Goal: Information Seeking & Learning: Learn about a topic

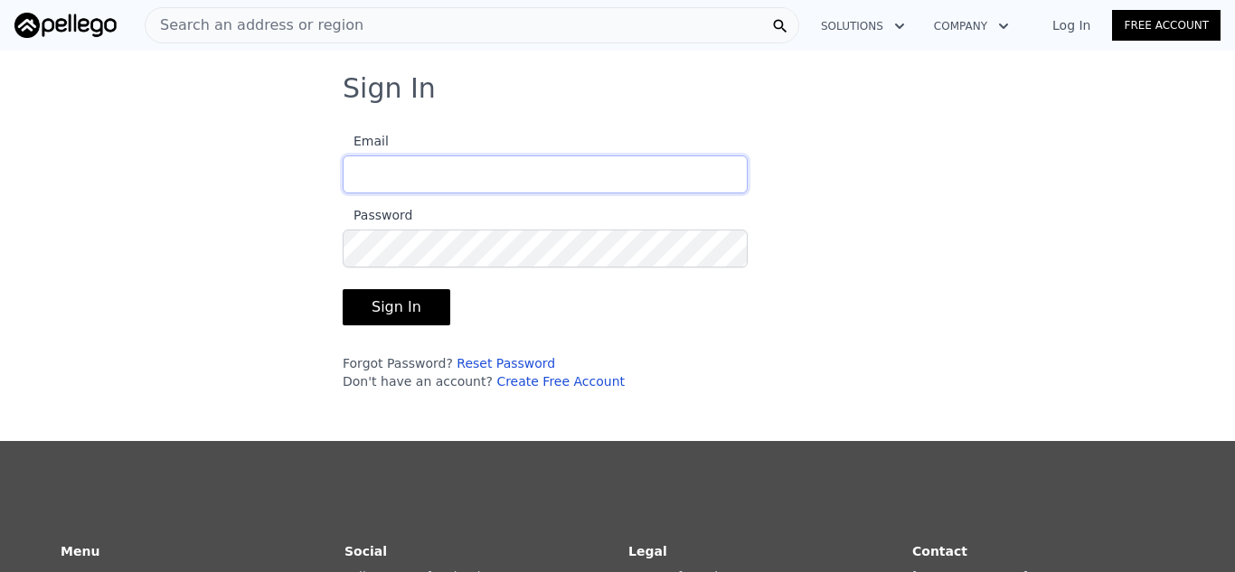
type input "[DOMAIN_NAME][EMAIL_ADDRESS][DOMAIN_NAME]"
click at [397, 307] on button "Sign In" at bounding box center [397, 307] width 108 height 36
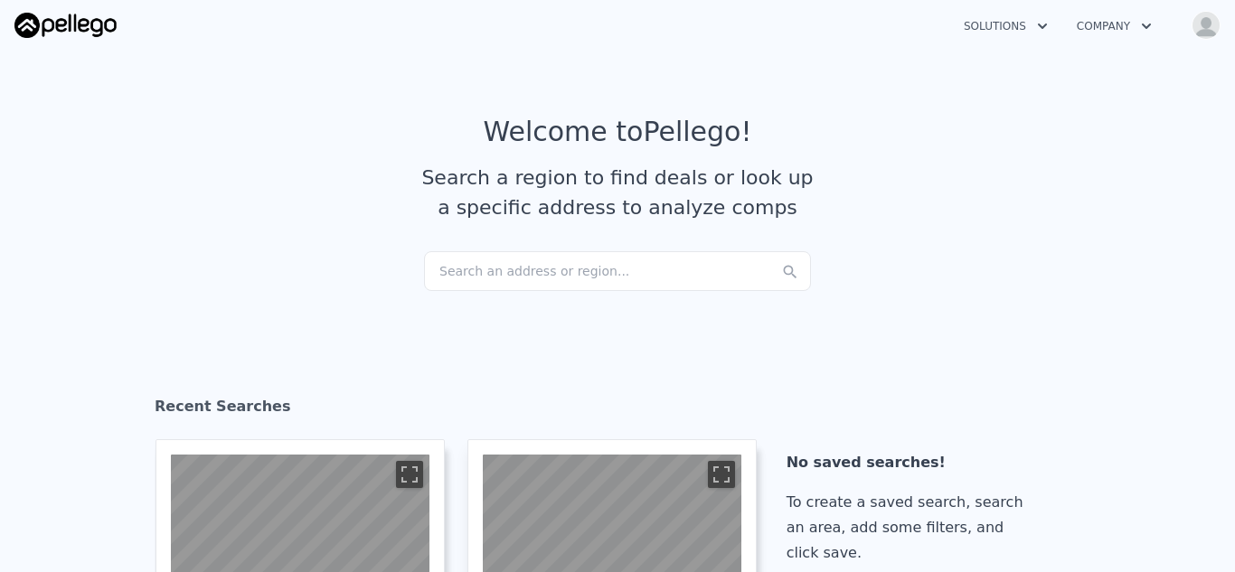
click at [595, 266] on div "Search an address or region..." at bounding box center [617, 271] width 387 height 40
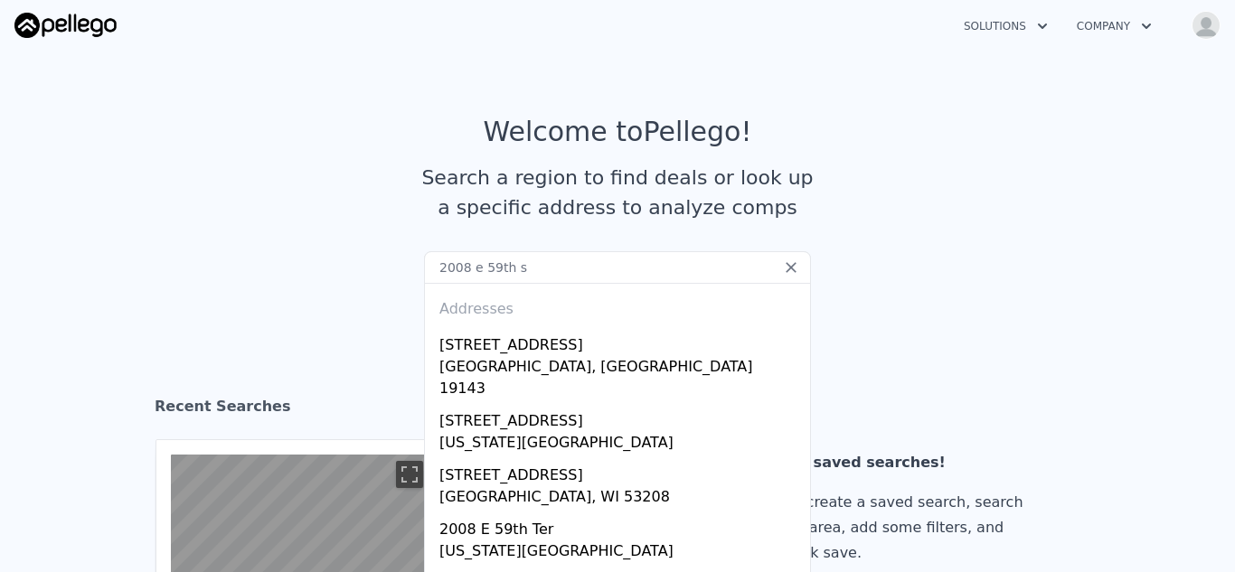
type input "2008 e 59th st"
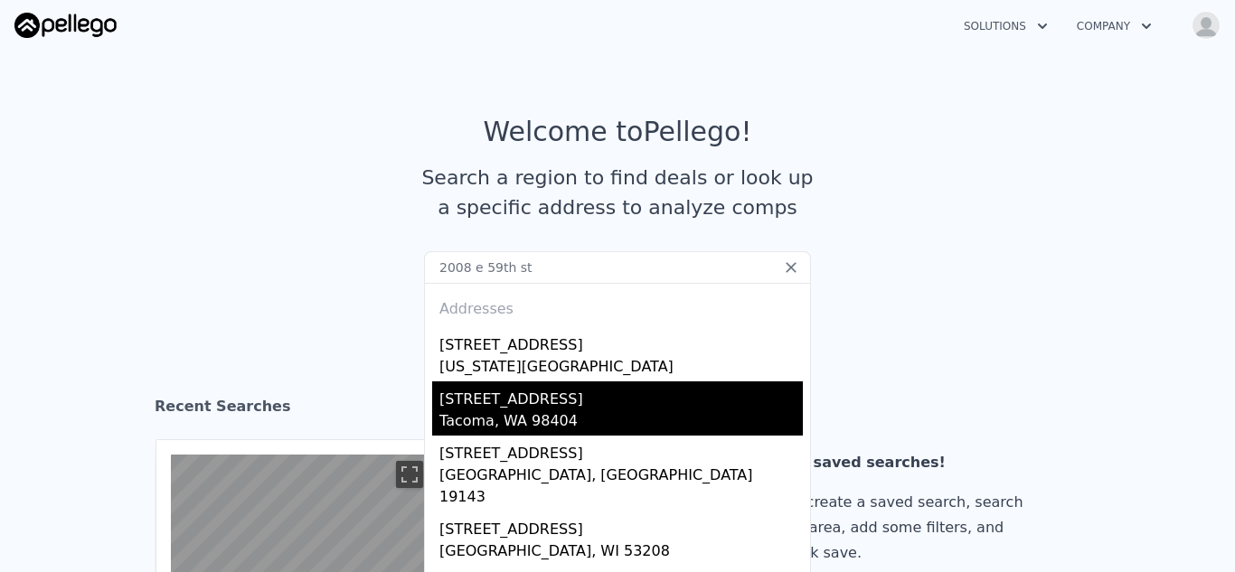
click at [485, 415] on div "Tacoma, WA 98404" at bounding box center [620, 423] width 363 height 25
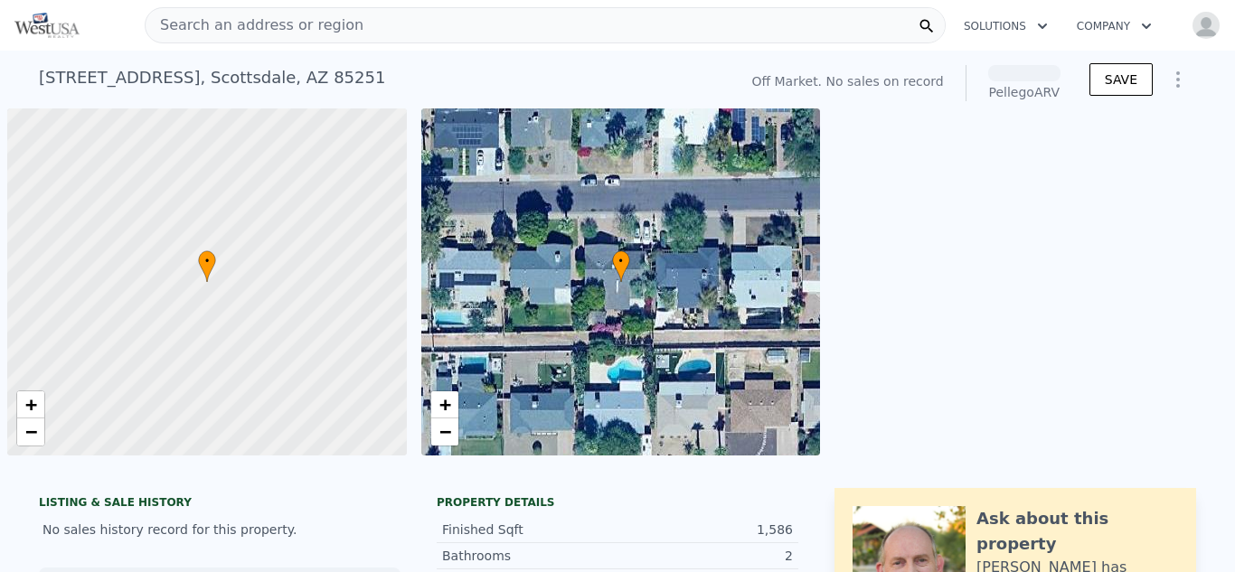
scroll to position [0, 7]
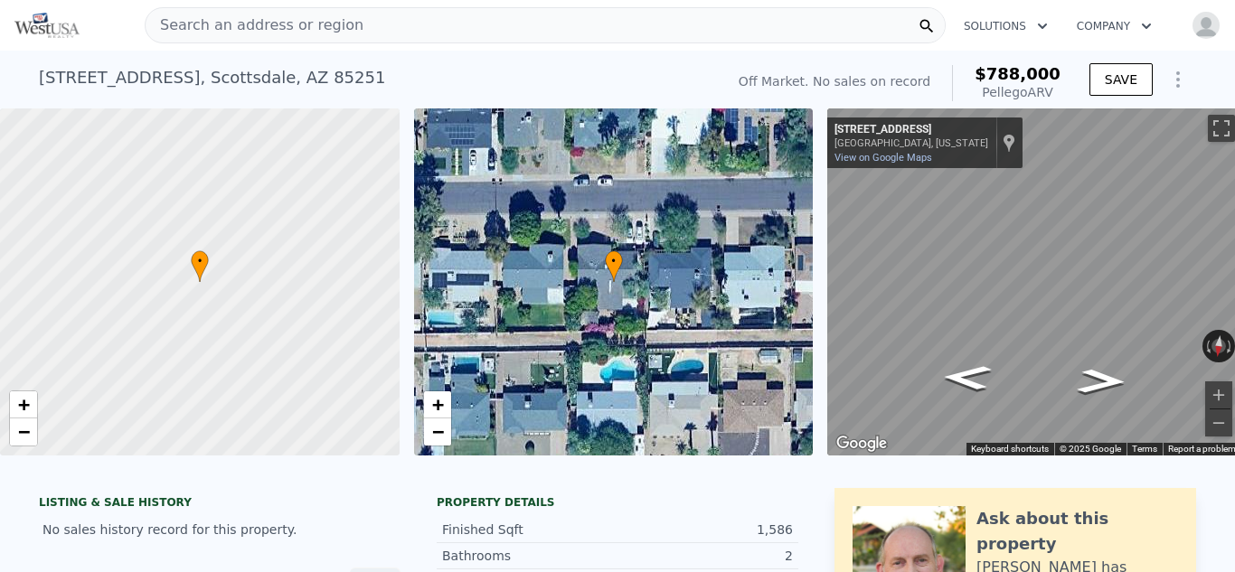
click at [193, 19] on span "Search an address or region" at bounding box center [255, 25] width 218 height 22
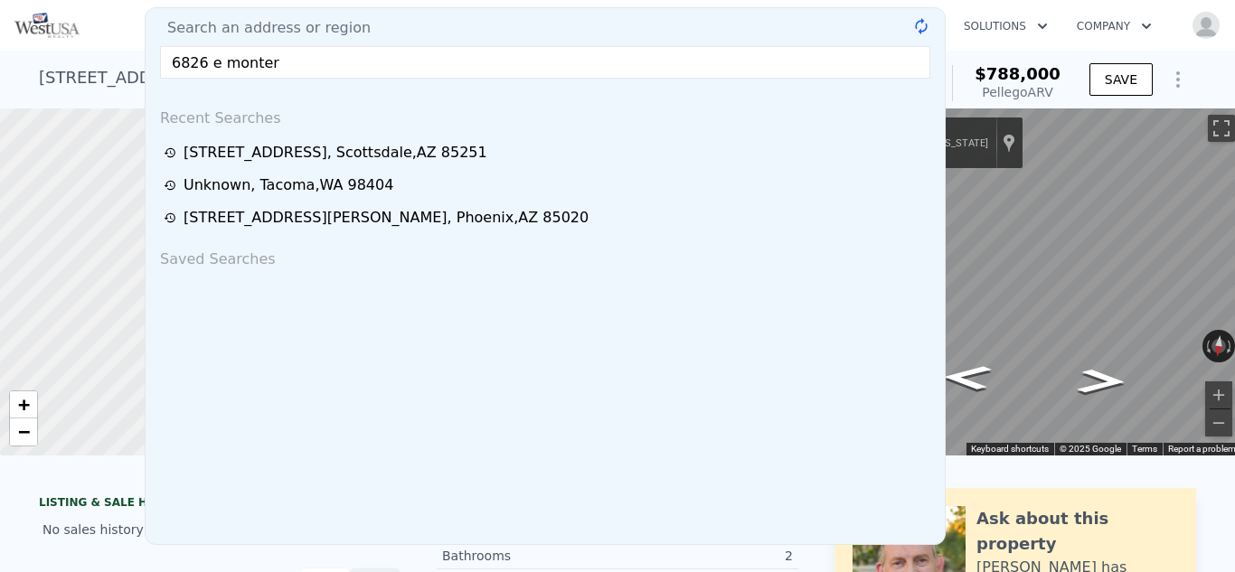
type input "6826 e montere"
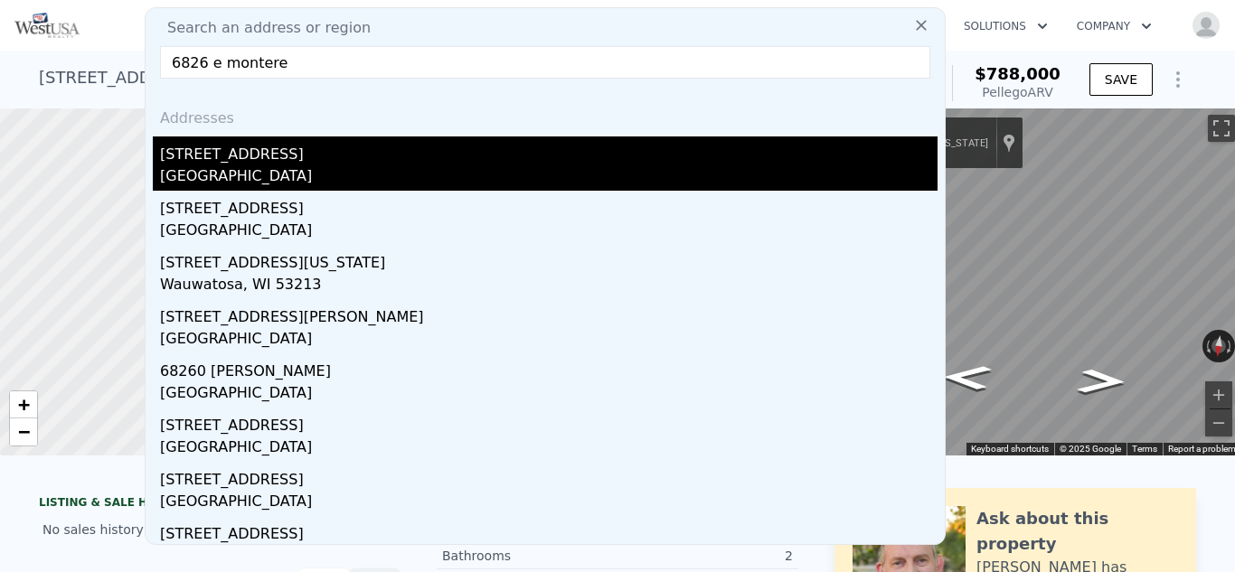
click at [186, 163] on div "[STREET_ADDRESS]" at bounding box center [549, 151] width 778 height 29
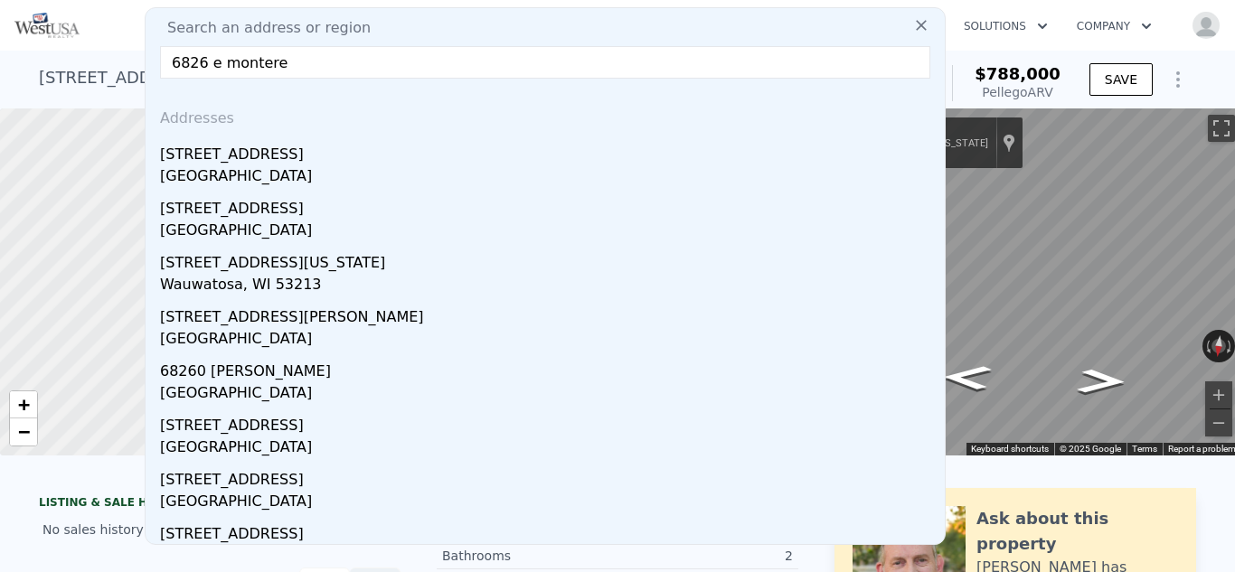
click at [206, 164] on div at bounding box center [199, 282] width 479 height 417
click at [222, 162] on div at bounding box center [199, 282] width 479 height 417
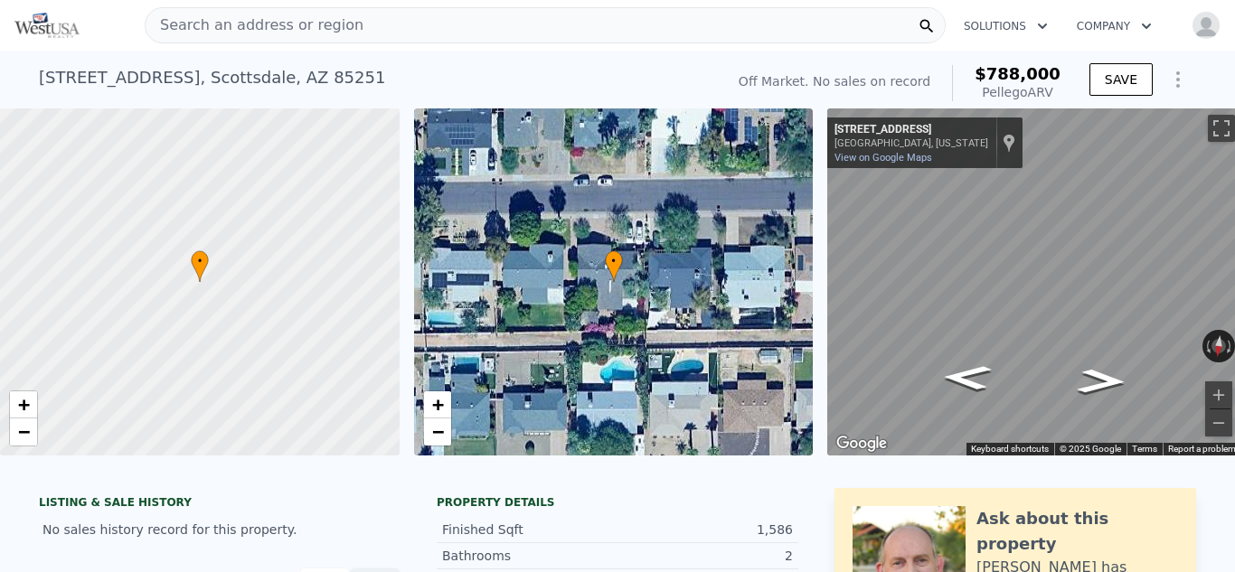
click at [266, 27] on span "Search an address or region" at bounding box center [255, 25] width 218 height 22
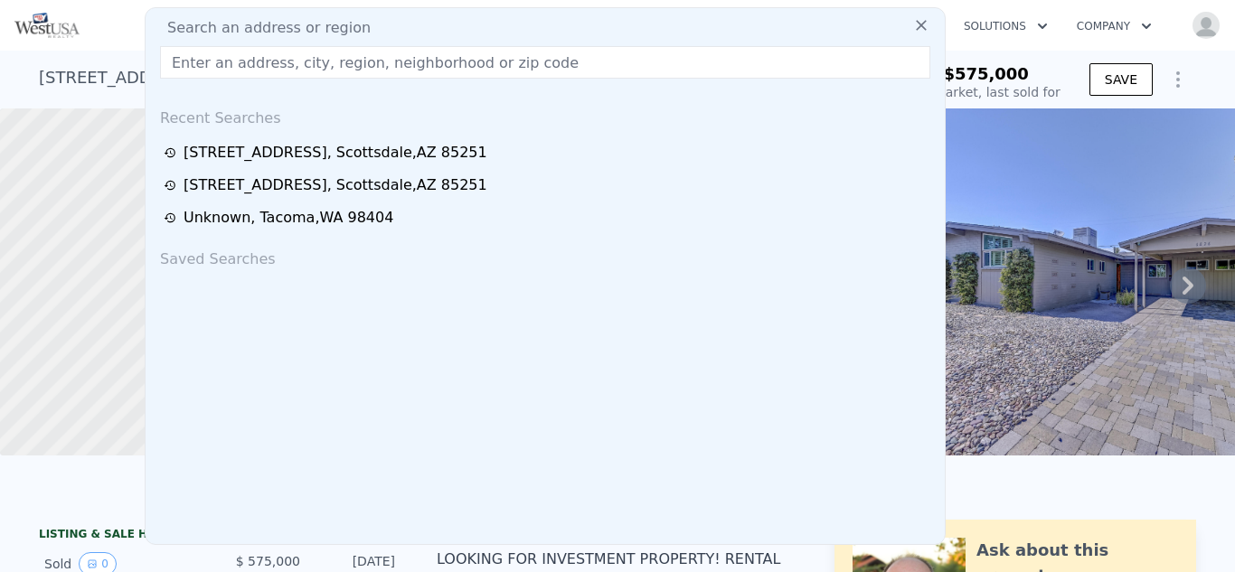
click at [974, 43] on div "Search an address or region Search an address or region Recent Searches [STREET…" at bounding box center [617, 25] width 1206 height 43
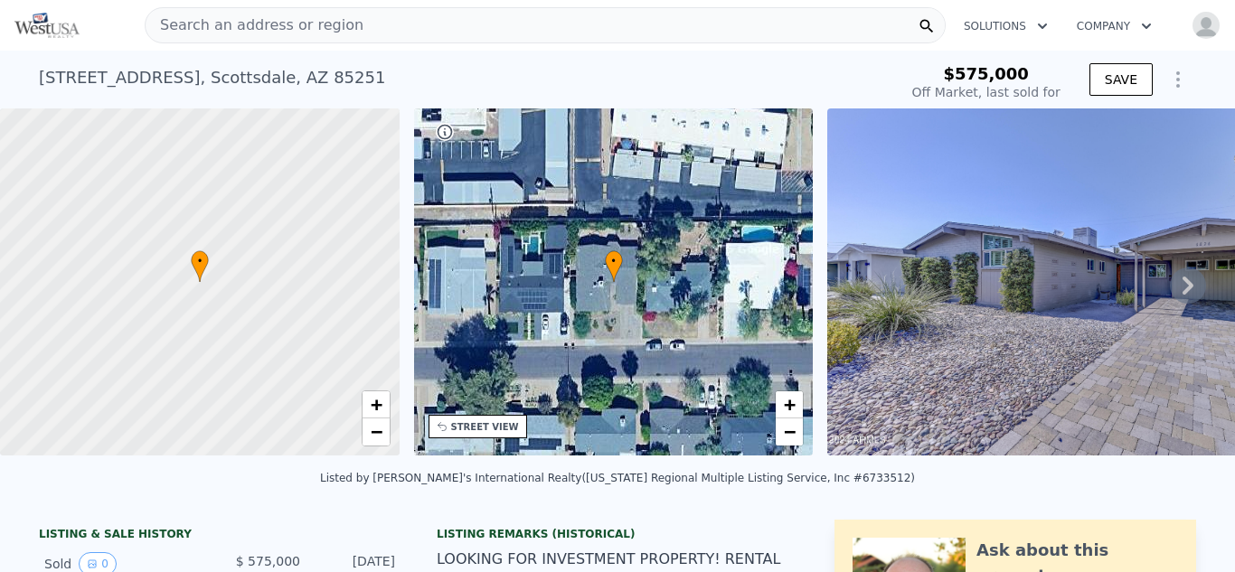
click at [1192, 280] on icon at bounding box center [1188, 286] width 36 height 36
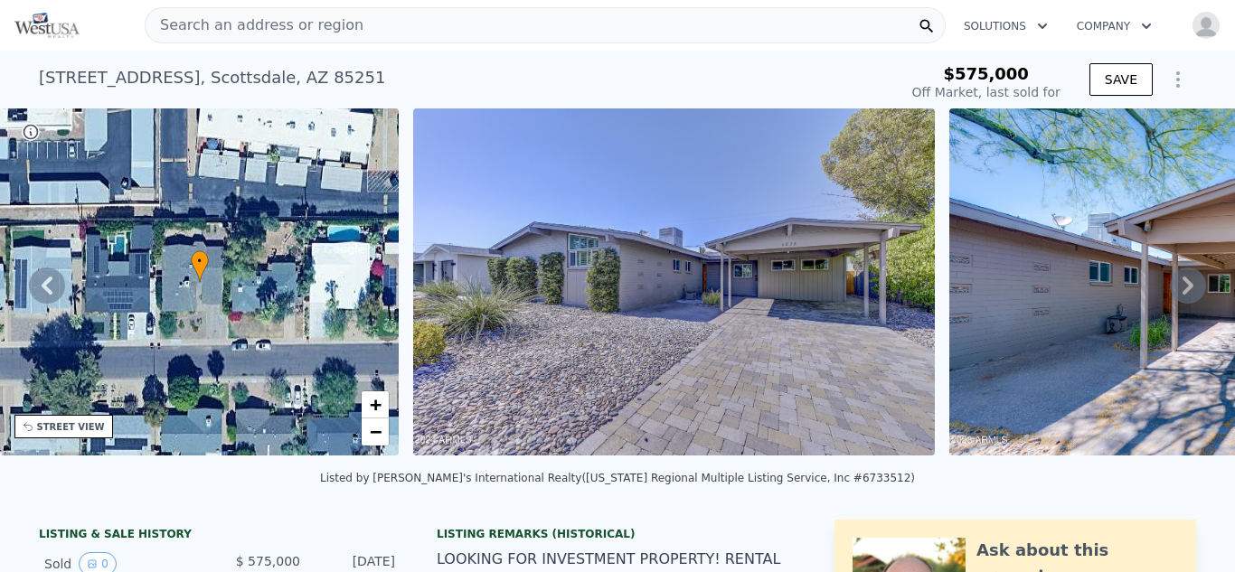
scroll to position [0, 827]
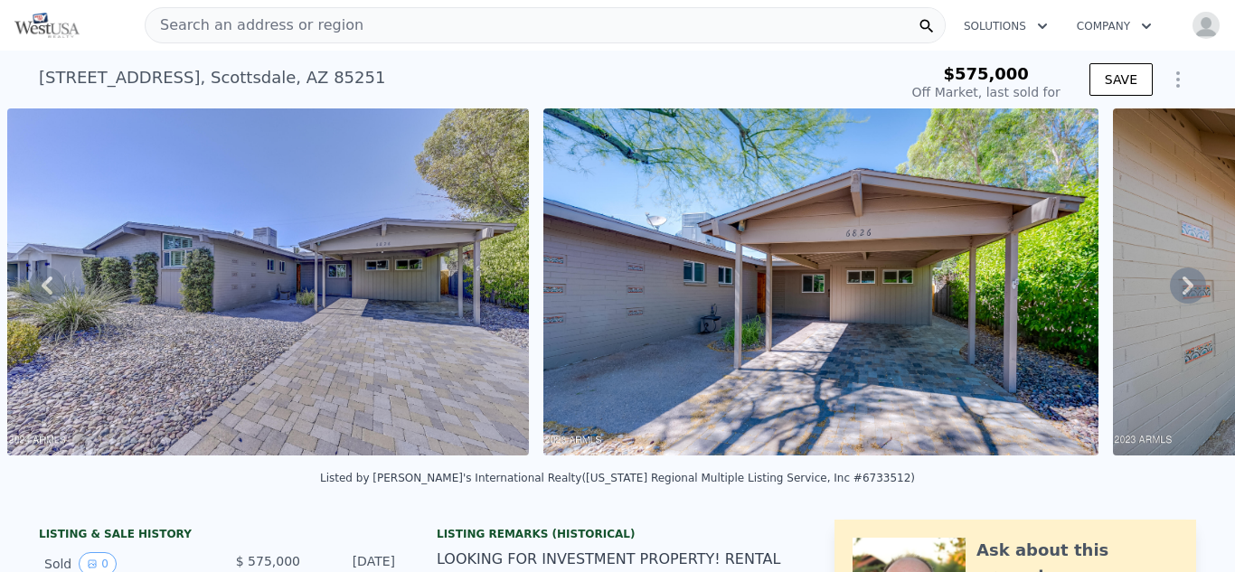
click at [1191, 283] on icon at bounding box center [1188, 286] width 11 height 18
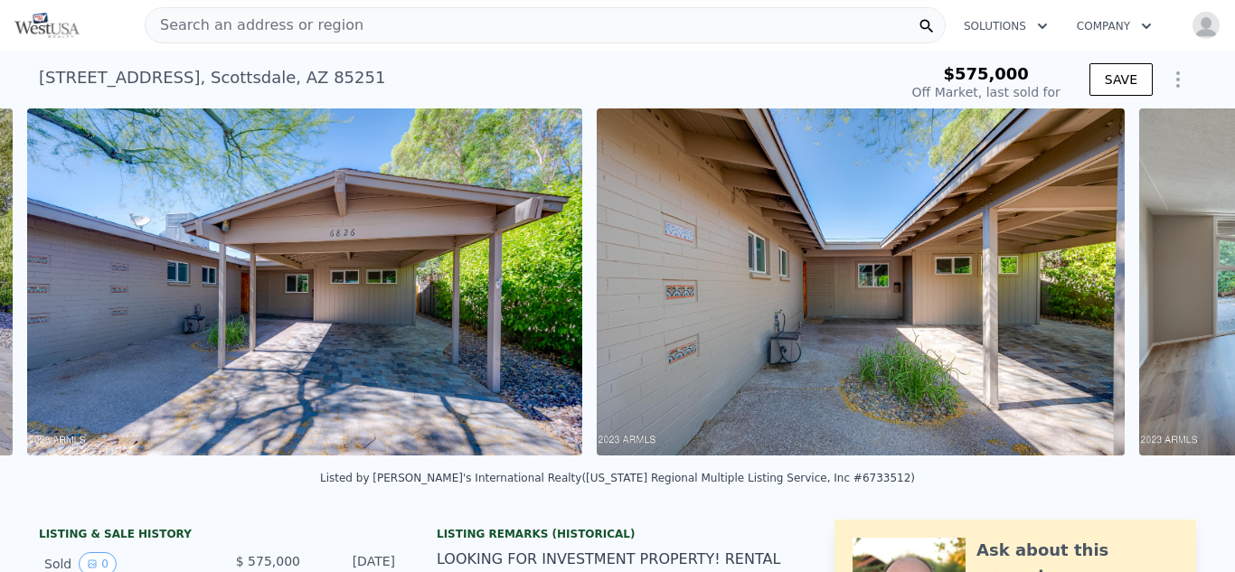
scroll to position [0, 1364]
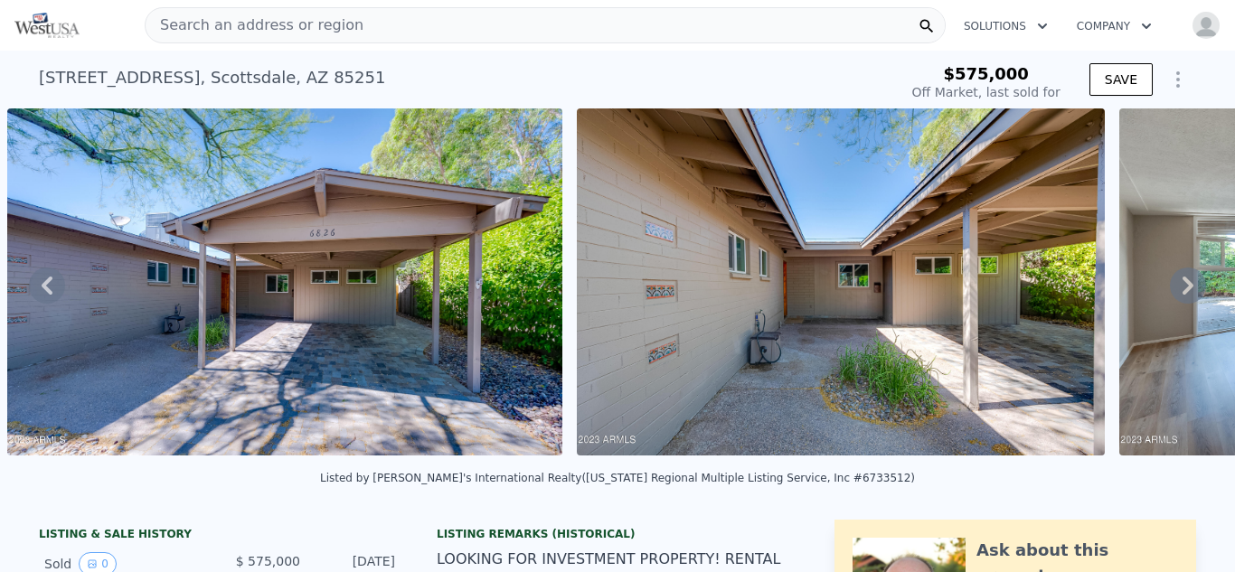
click at [1191, 283] on icon at bounding box center [1188, 286] width 11 height 18
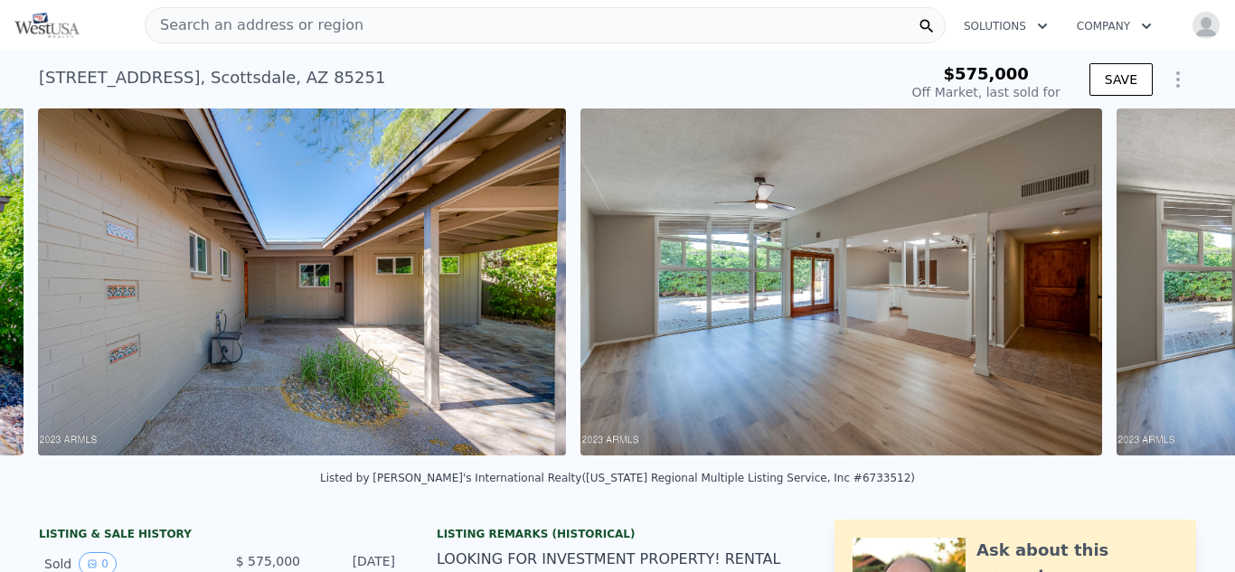
scroll to position [0, 1933]
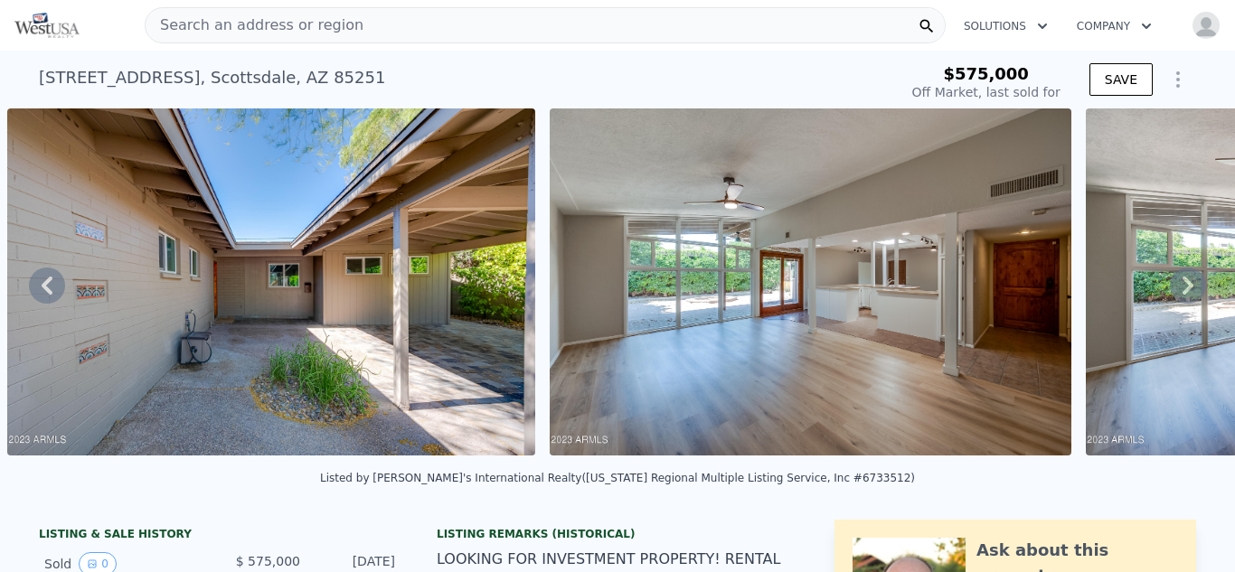
click at [1191, 283] on icon at bounding box center [1188, 286] width 11 height 18
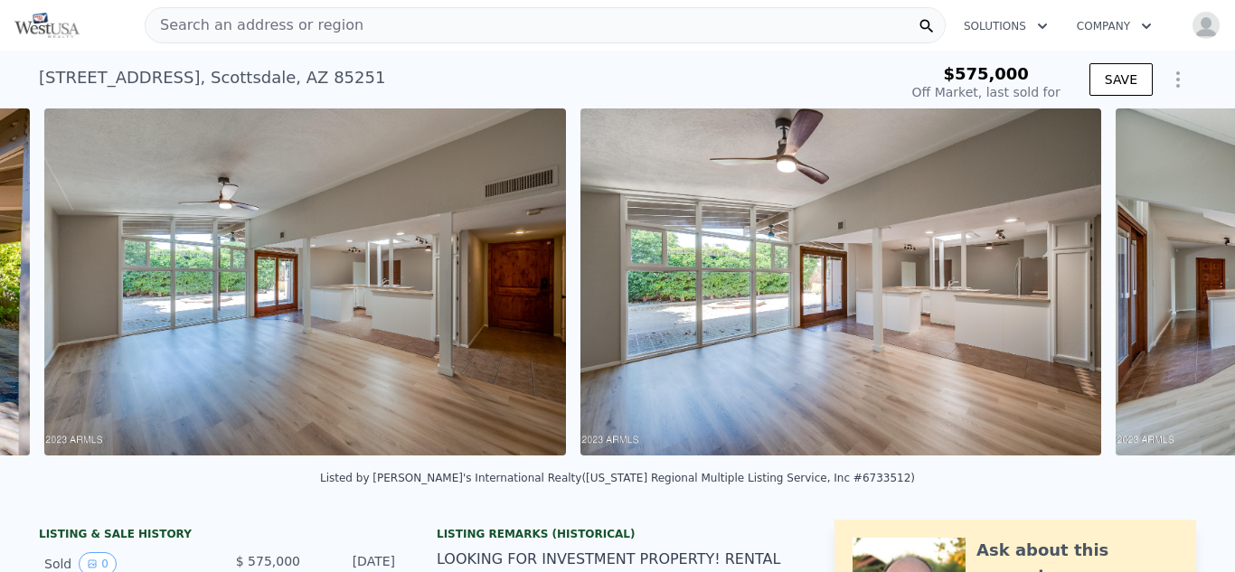
scroll to position [0, 2476]
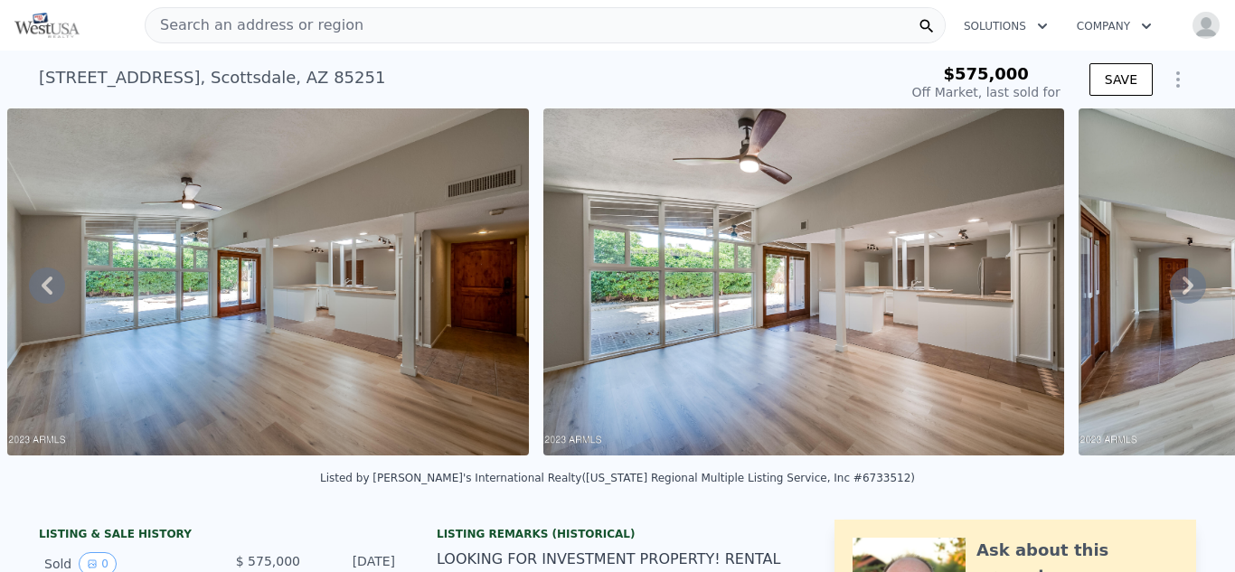
click at [1191, 283] on icon at bounding box center [1188, 286] width 11 height 18
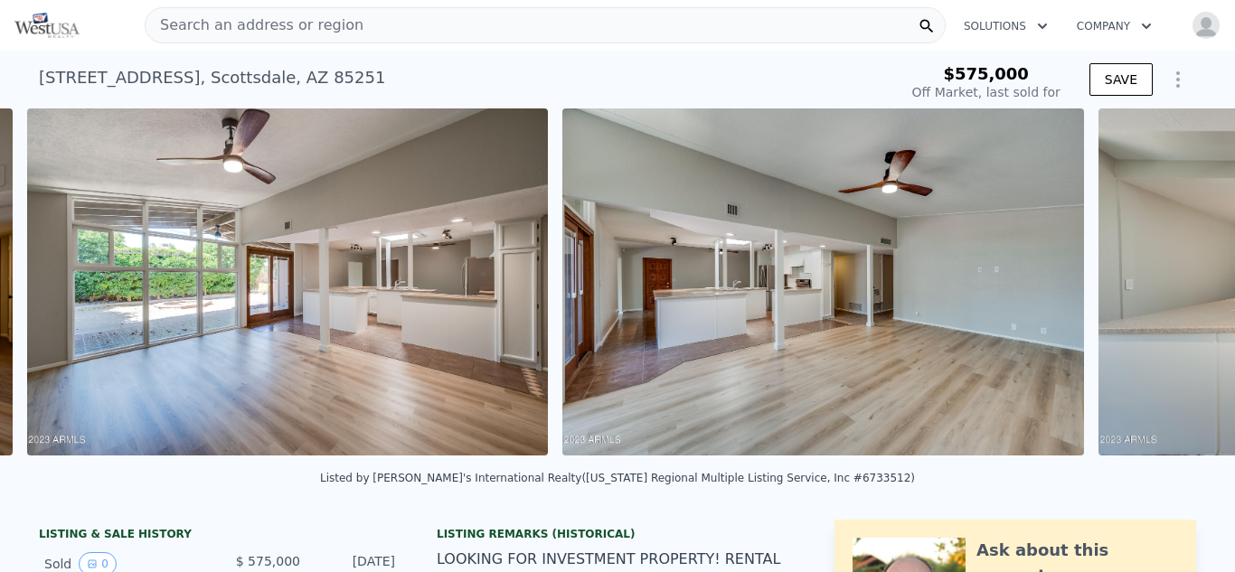
scroll to position [0, 3012]
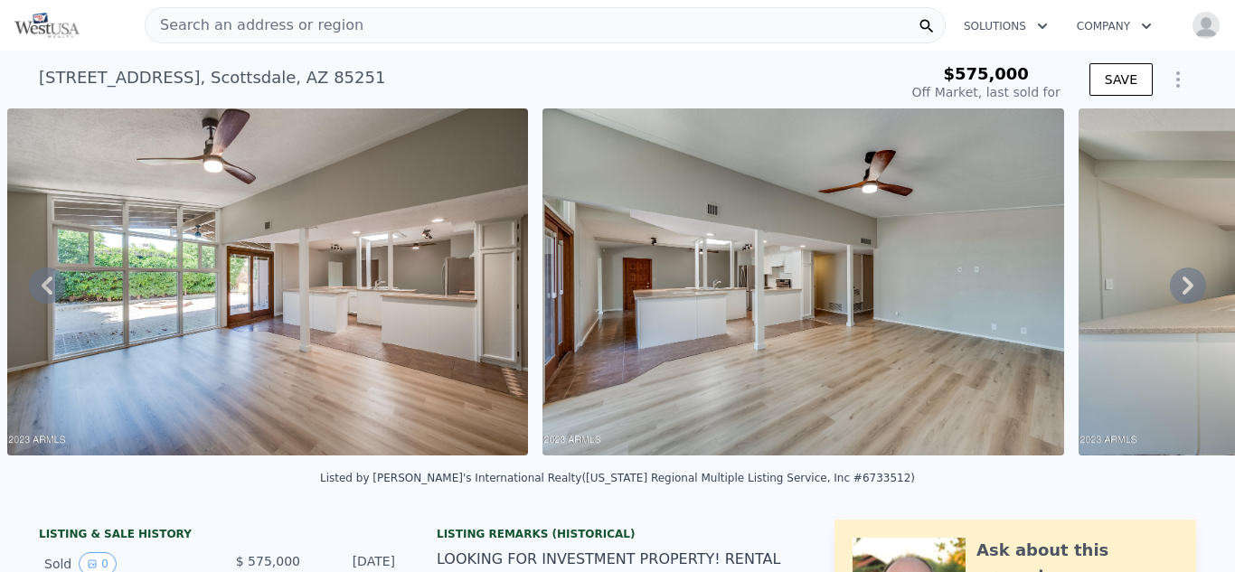
click at [1191, 283] on icon at bounding box center [1188, 286] width 11 height 18
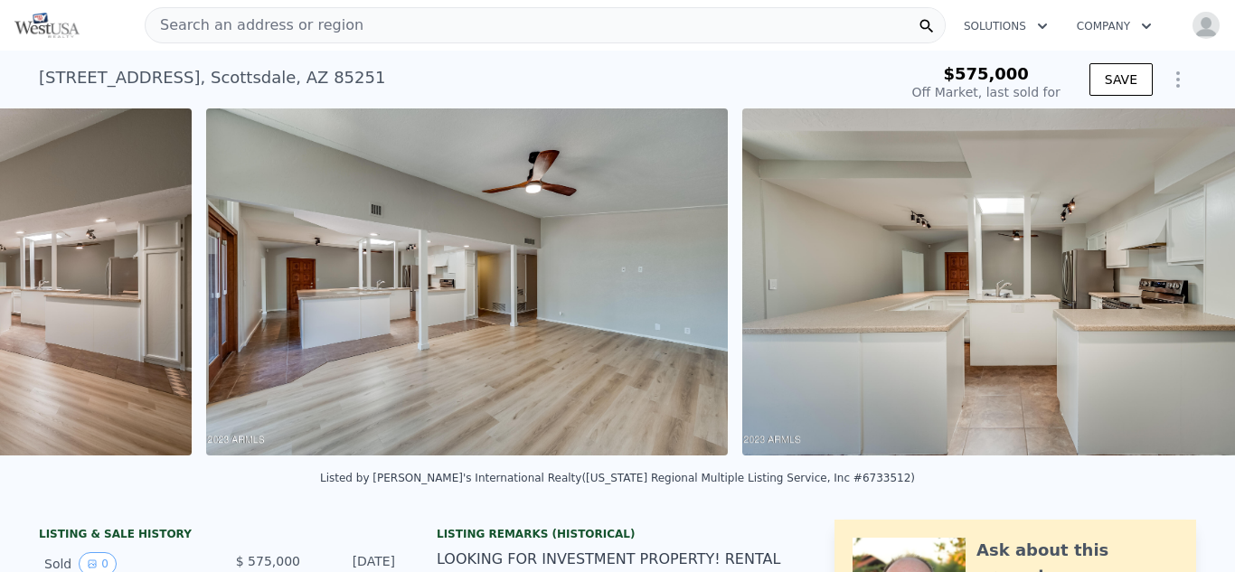
scroll to position [0, 3547]
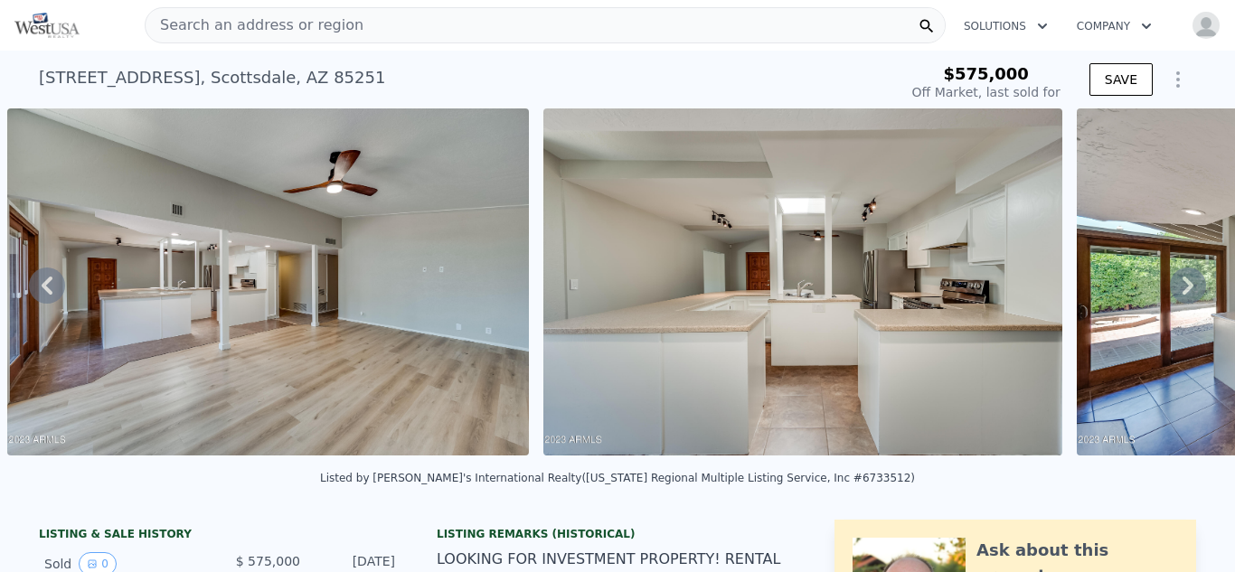
click at [1191, 283] on icon at bounding box center [1188, 286] width 11 height 18
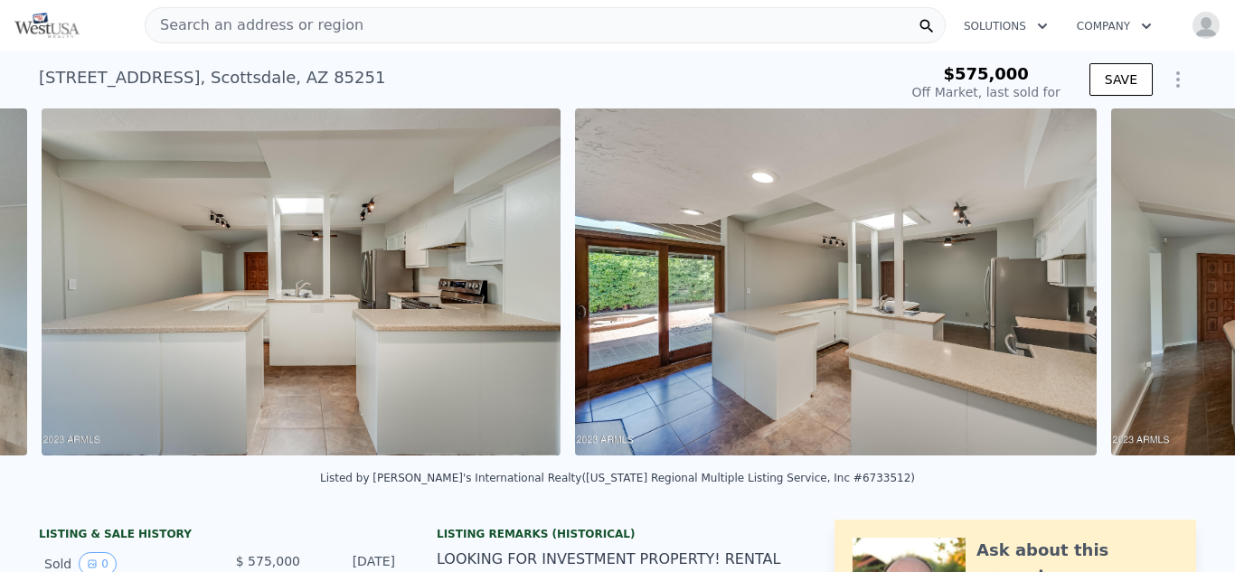
scroll to position [0, 4083]
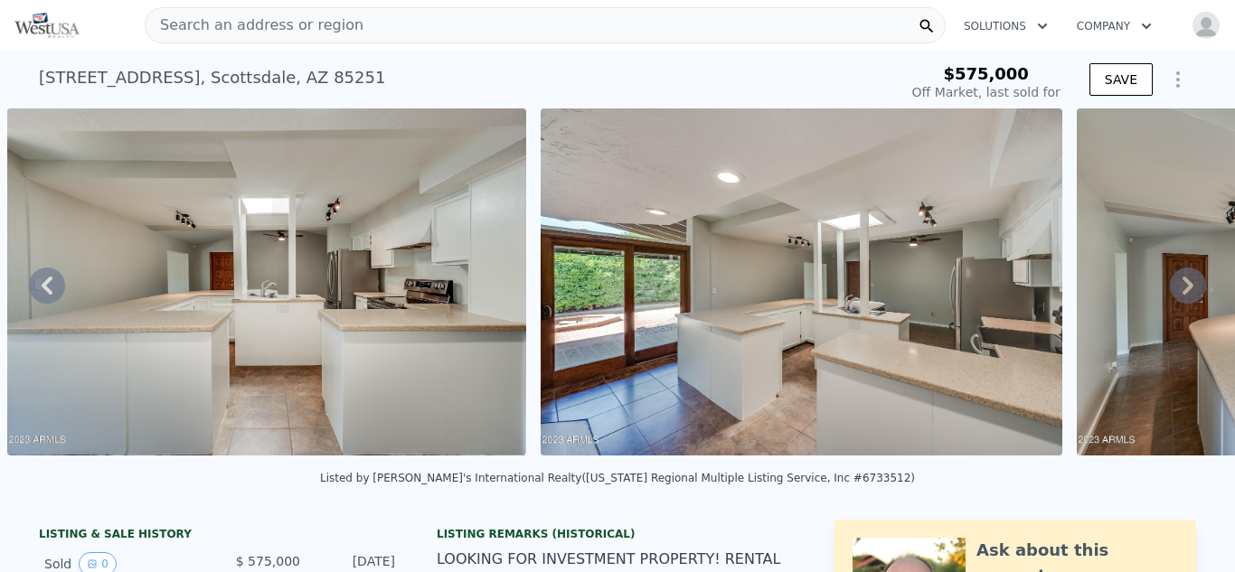
click at [1191, 283] on icon at bounding box center [1188, 286] width 11 height 18
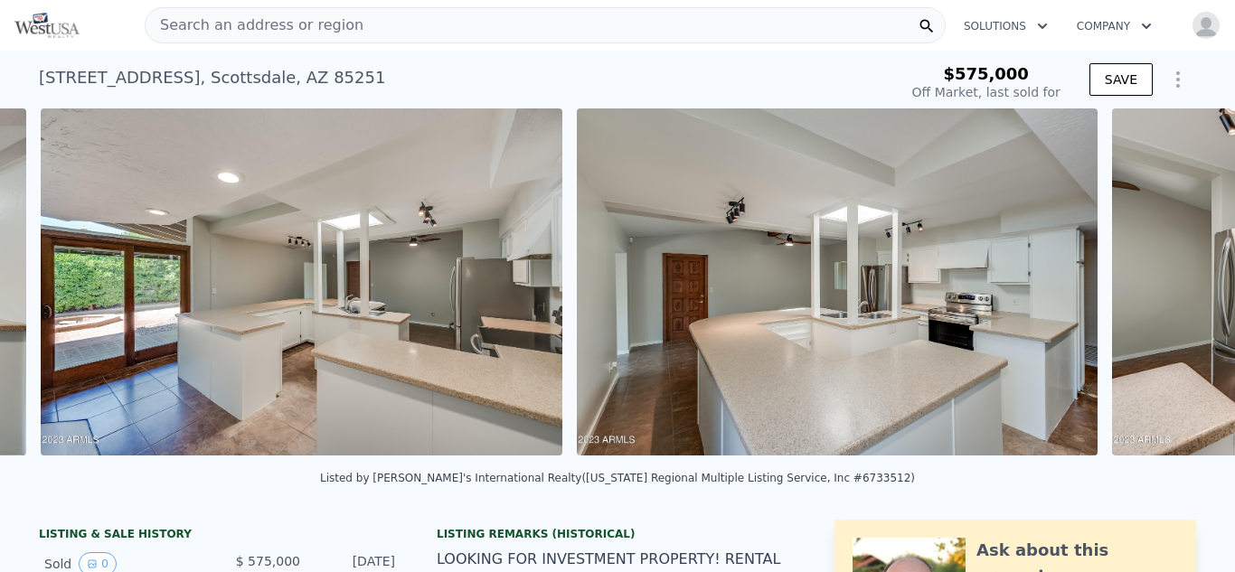
scroll to position [0, 4617]
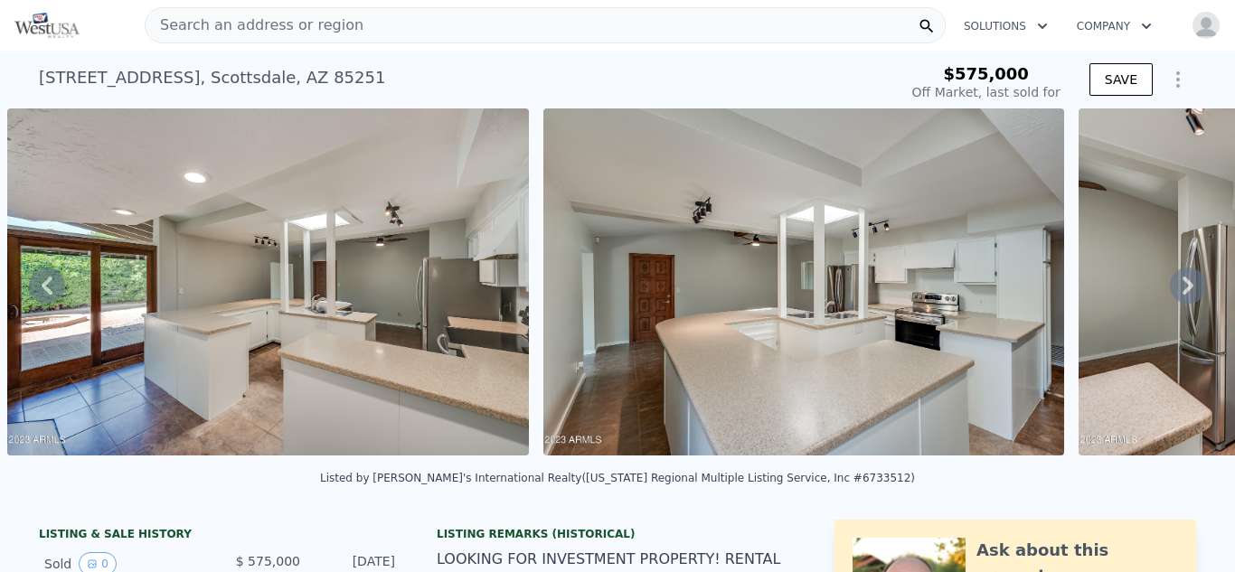
click at [1191, 283] on icon at bounding box center [1188, 286] width 11 height 18
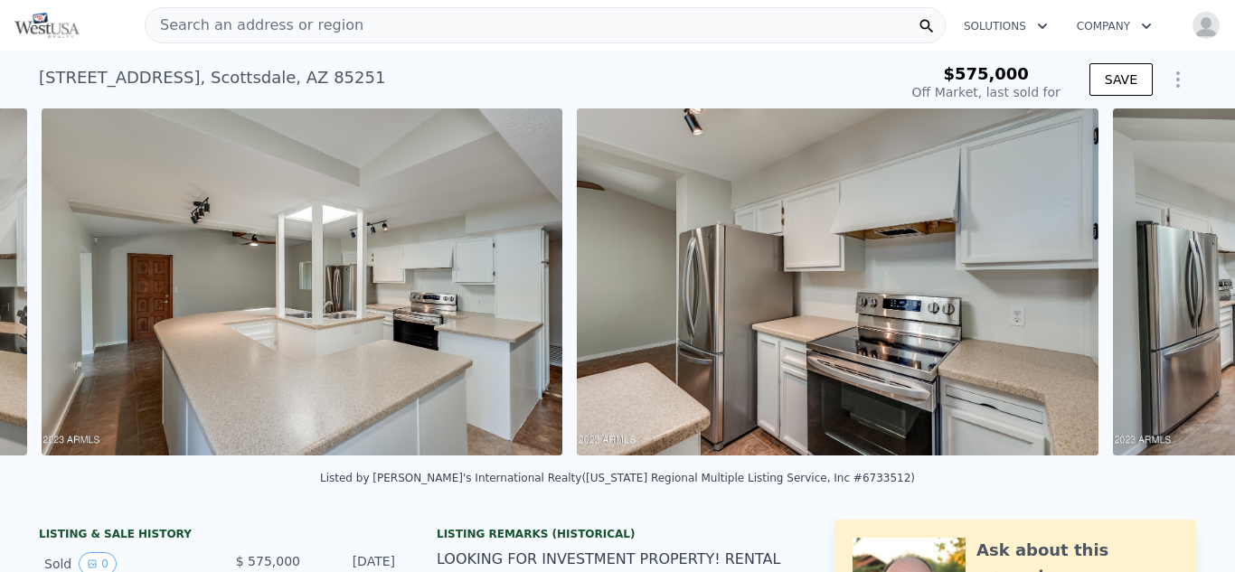
scroll to position [0, 5153]
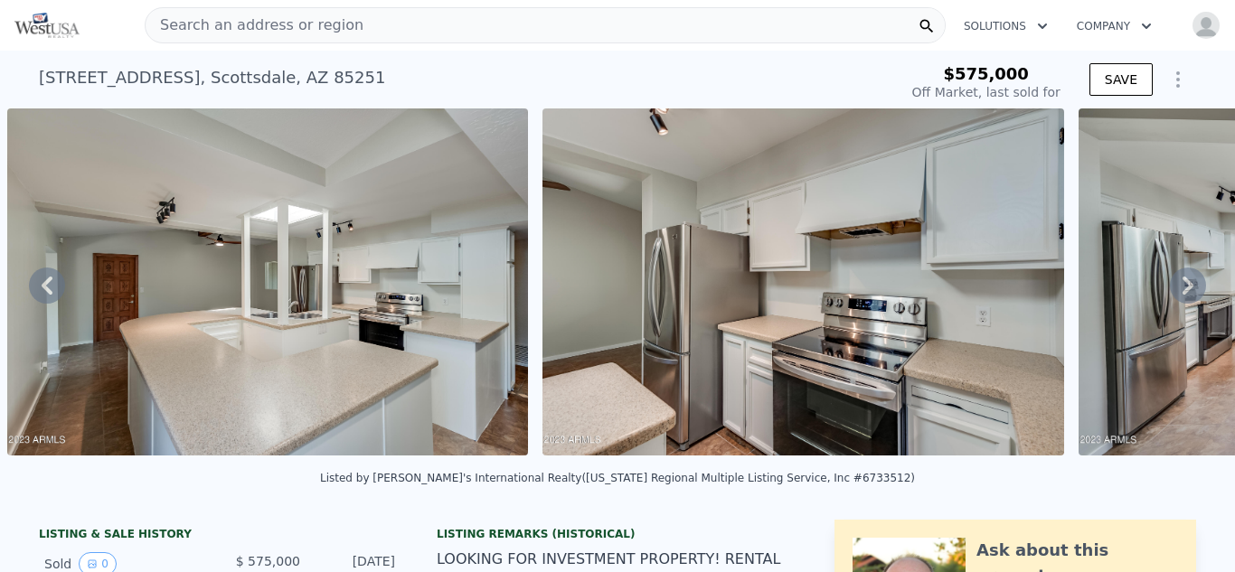
click at [1191, 283] on icon at bounding box center [1188, 286] width 11 height 18
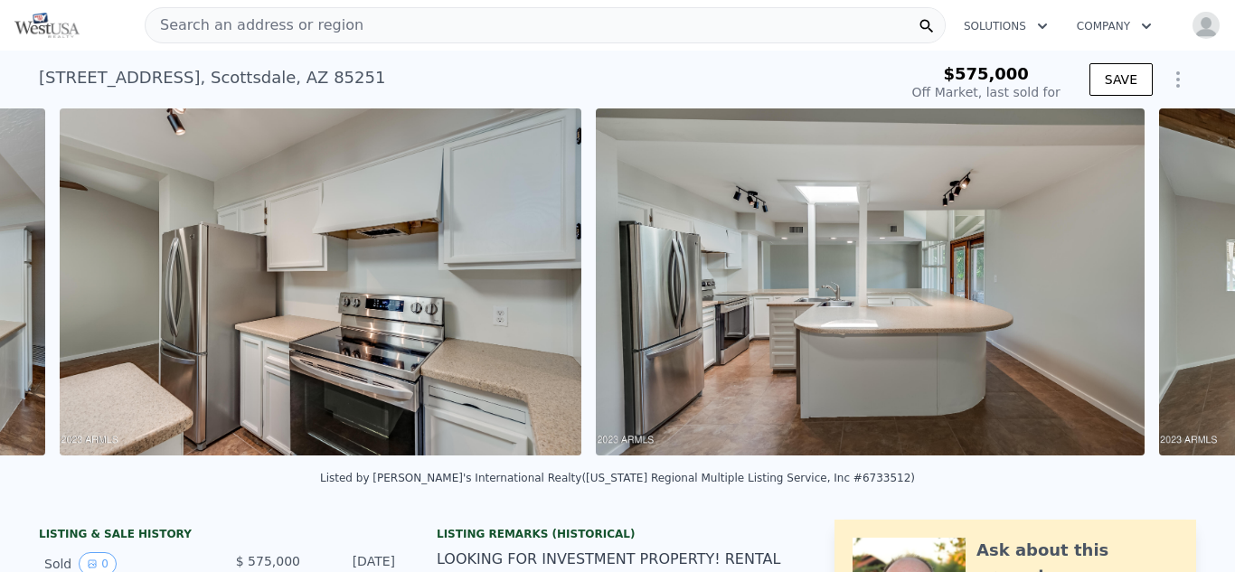
scroll to position [0, 5688]
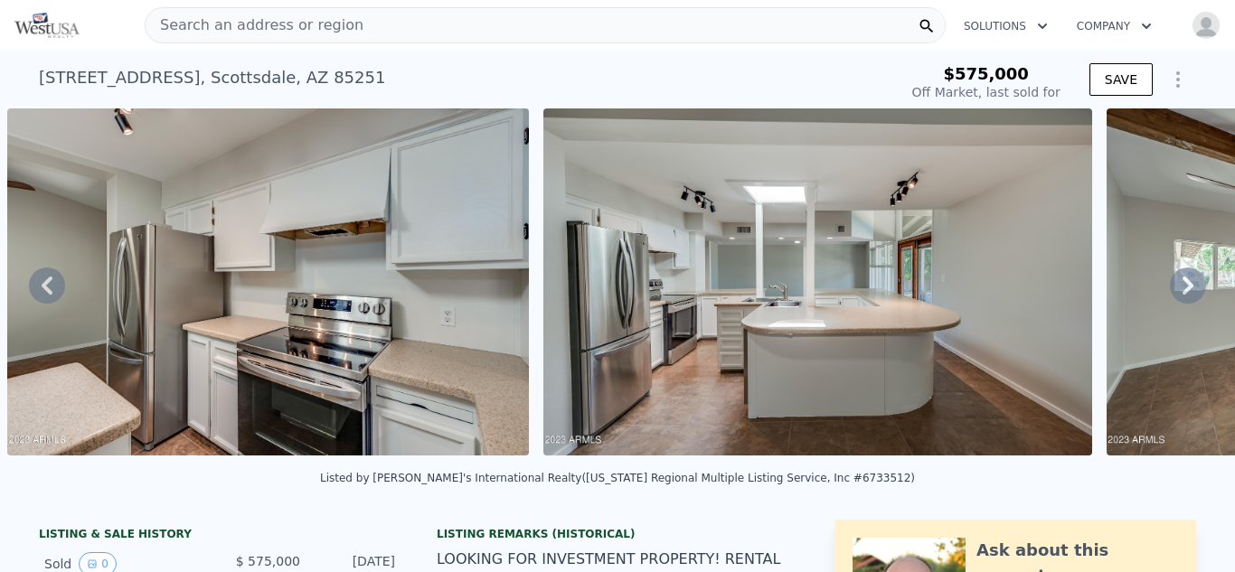
click at [1191, 283] on icon at bounding box center [1188, 286] width 11 height 18
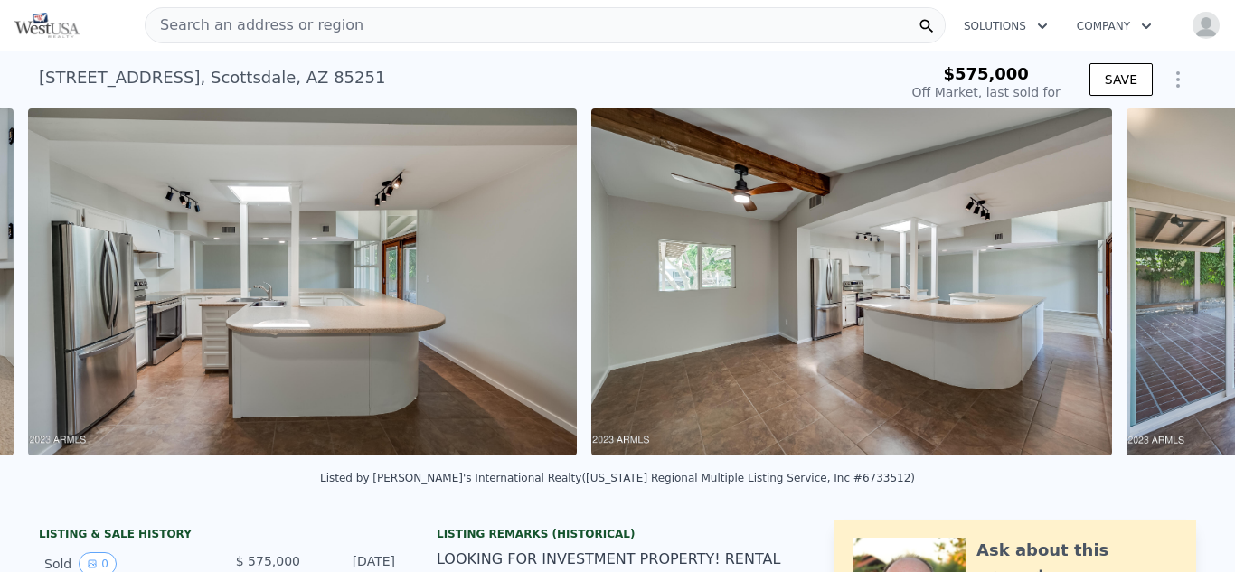
scroll to position [0, 6225]
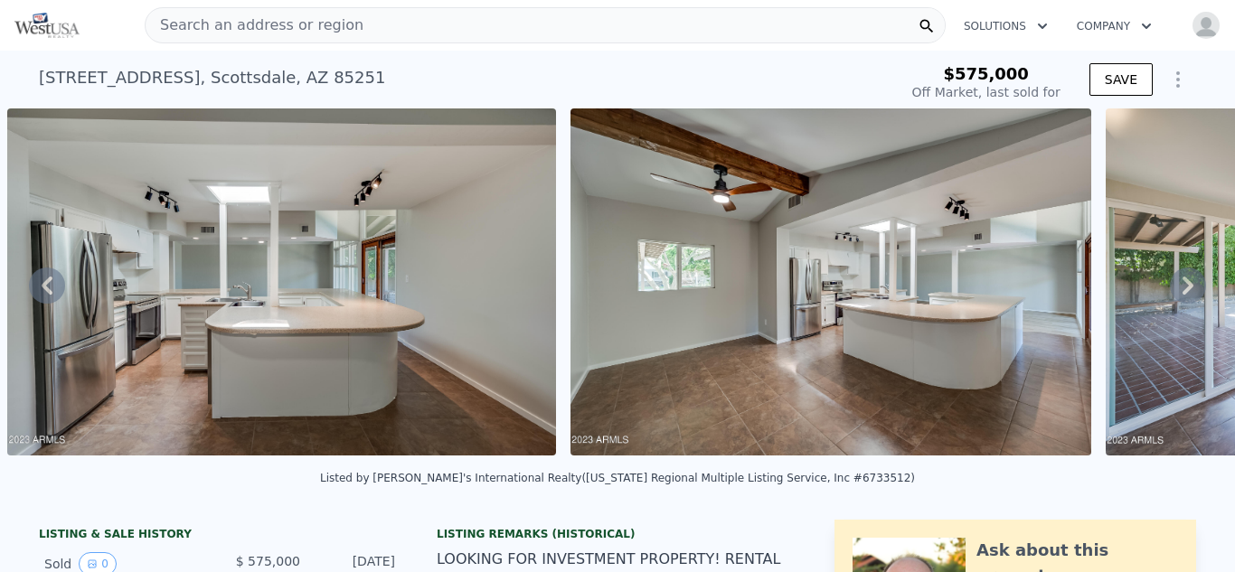
click at [1191, 283] on icon at bounding box center [1188, 286] width 11 height 18
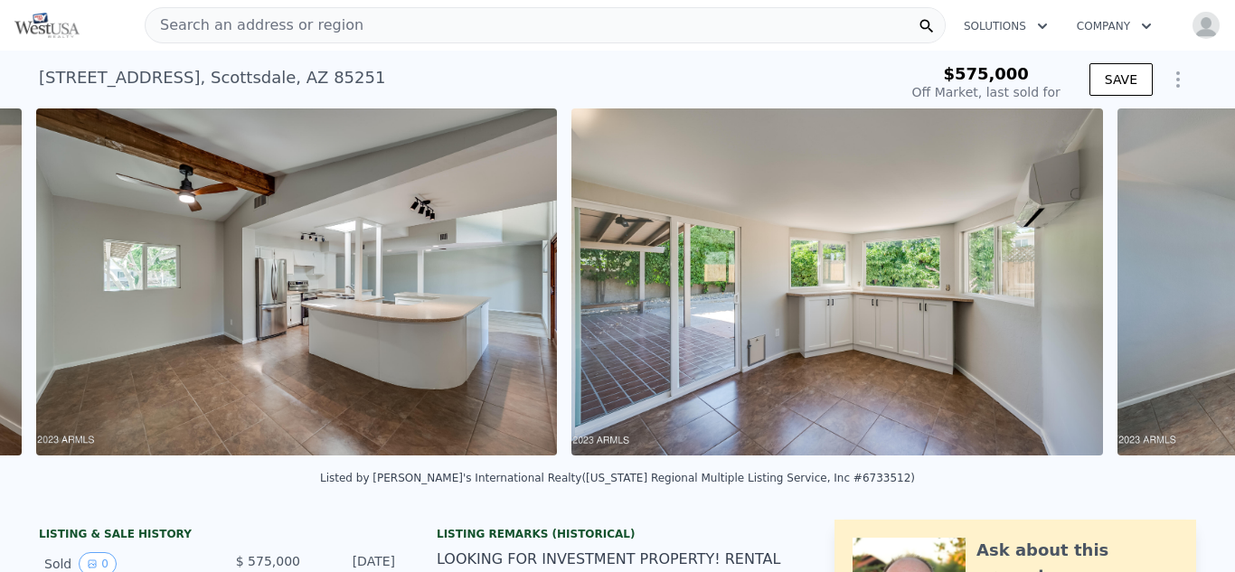
scroll to position [0, 6788]
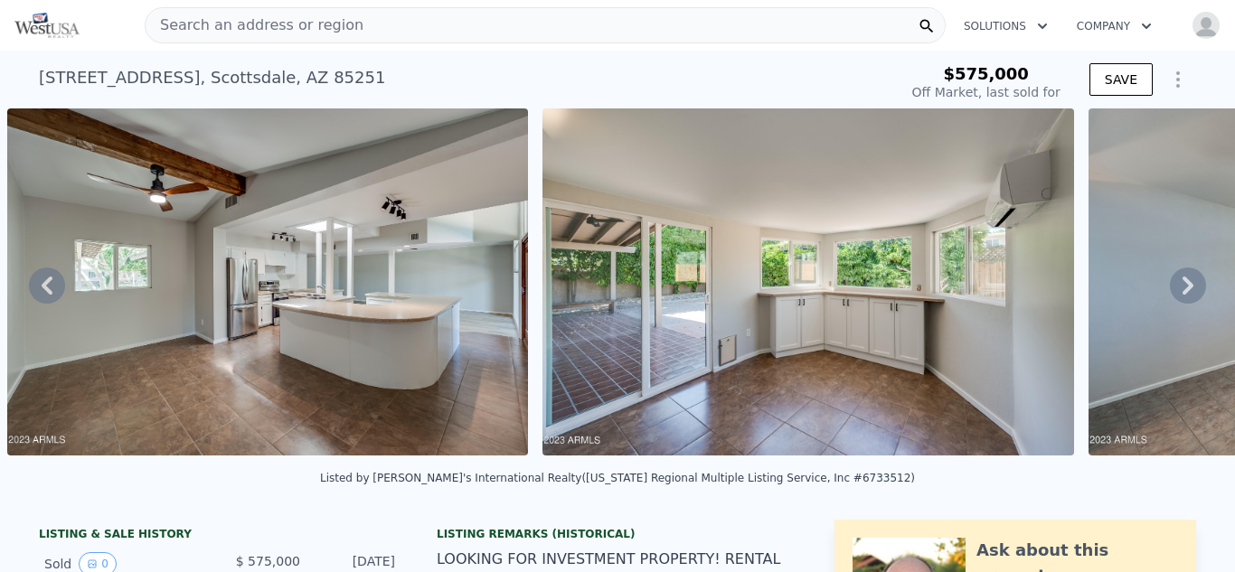
click at [1191, 283] on icon at bounding box center [1188, 286] width 11 height 18
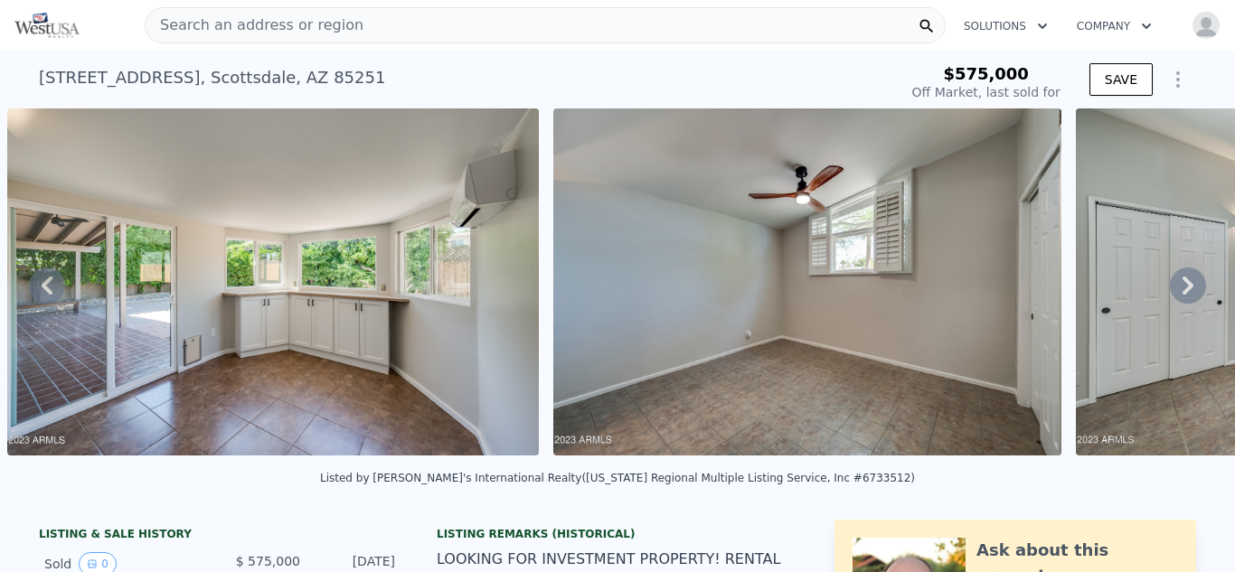
click at [1191, 283] on icon at bounding box center [1188, 286] width 11 height 18
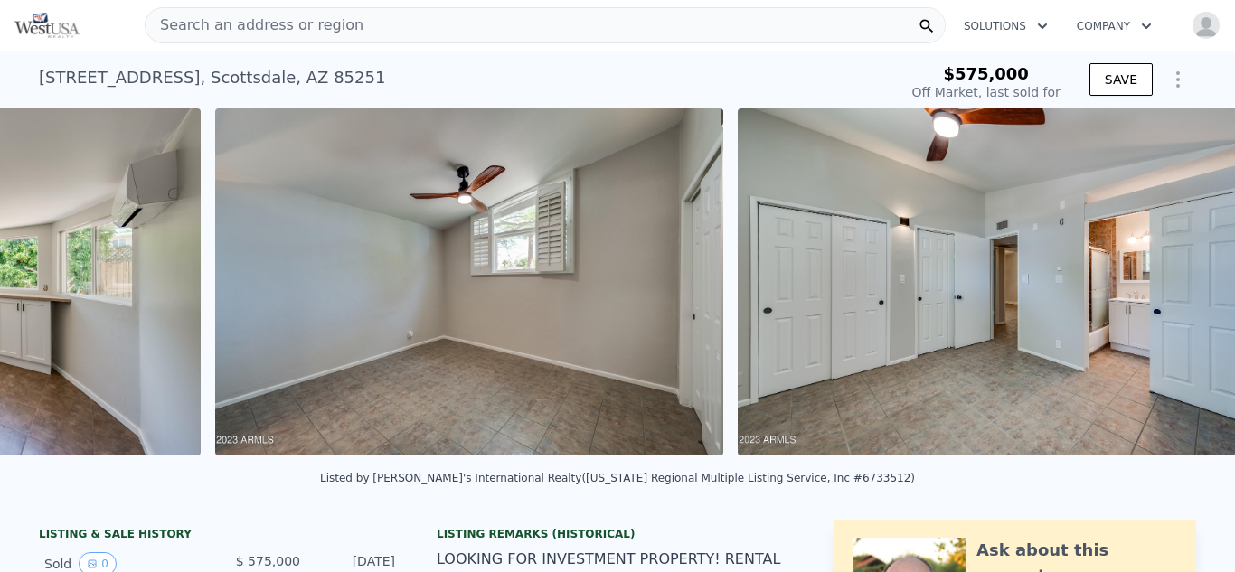
scroll to position [0, 7869]
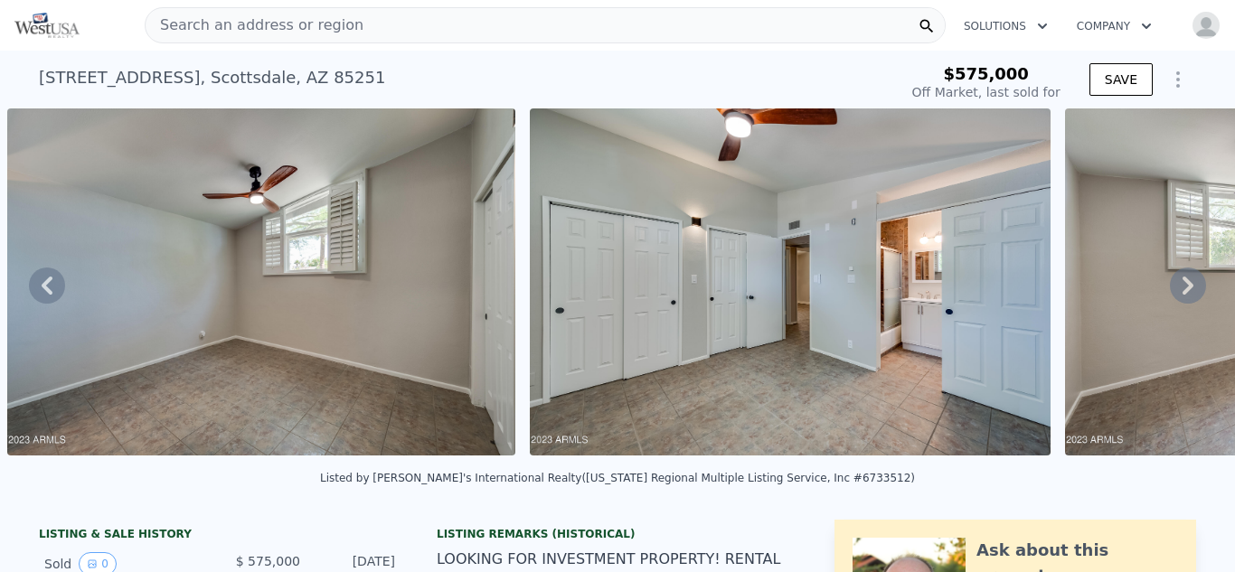
click at [1191, 283] on icon at bounding box center [1188, 286] width 11 height 18
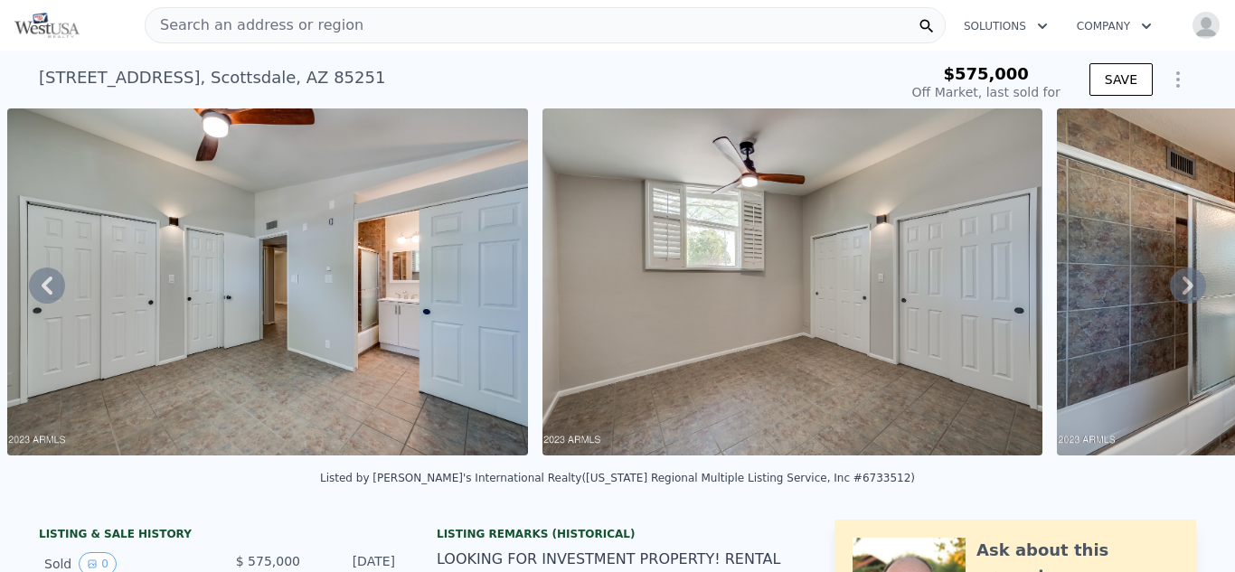
click at [1191, 283] on icon at bounding box center [1188, 286] width 11 height 18
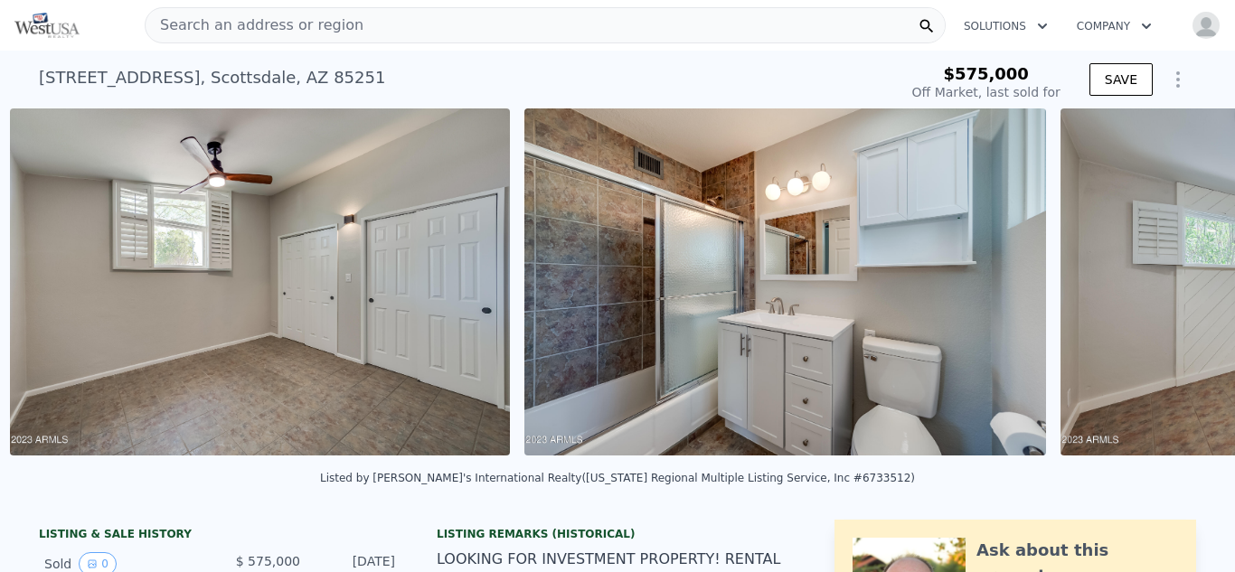
scroll to position [0, 8927]
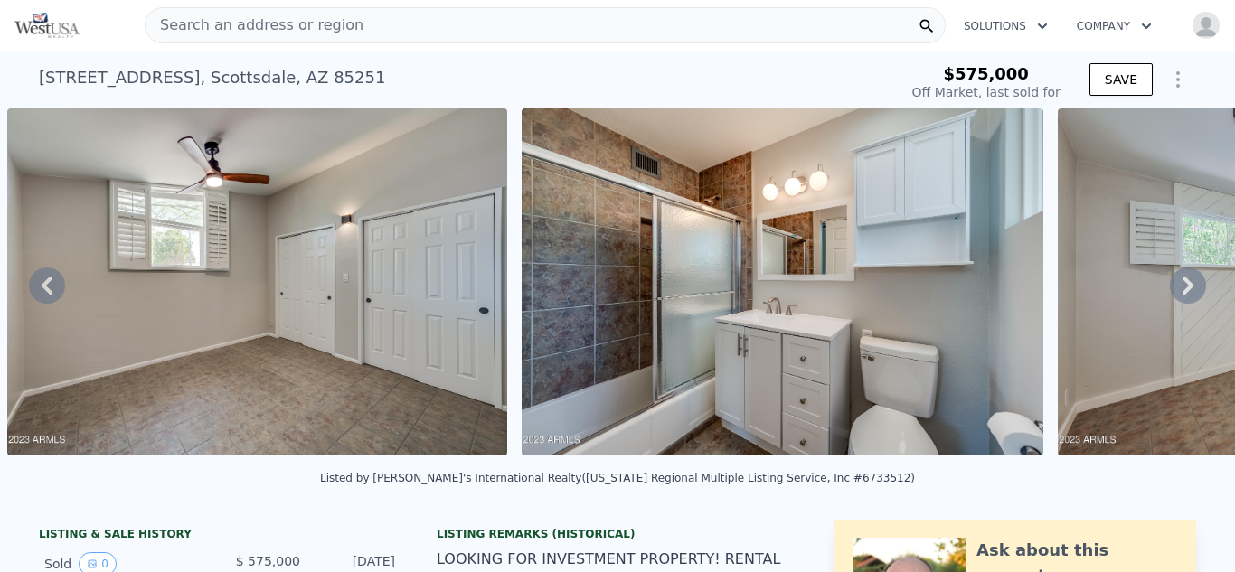
click at [1191, 283] on icon at bounding box center [1188, 286] width 11 height 18
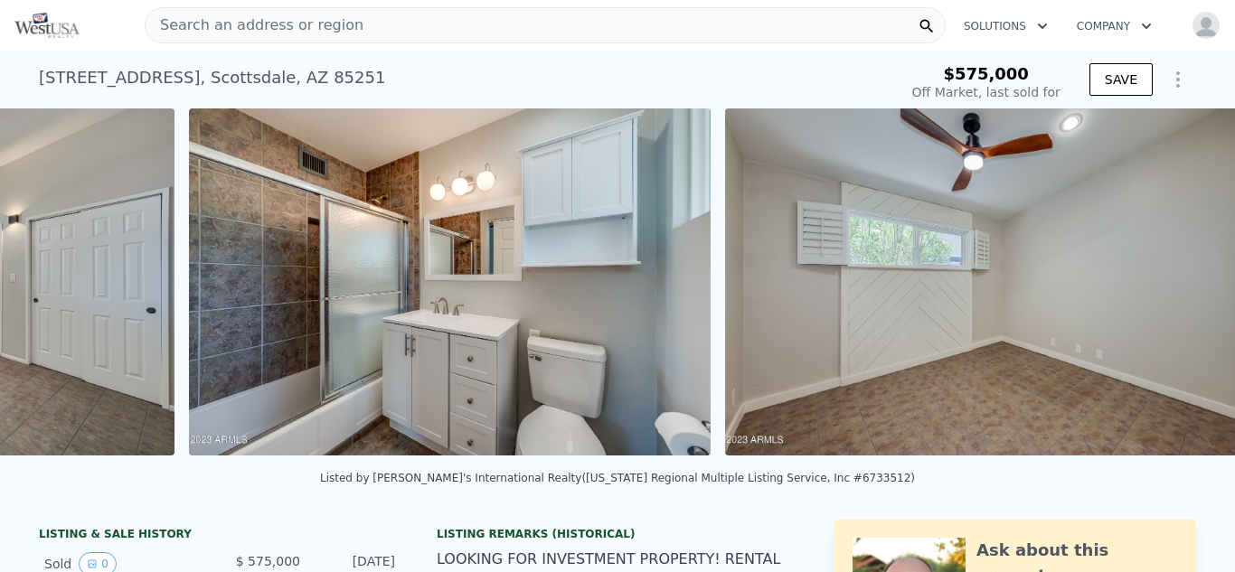
scroll to position [0, 9442]
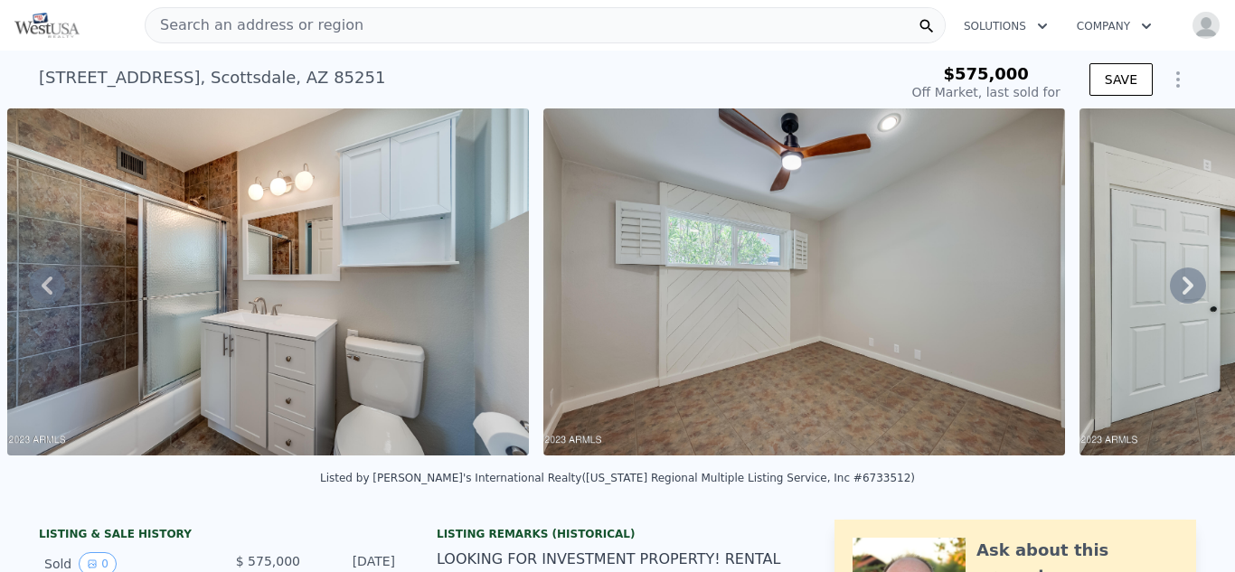
click at [1191, 283] on icon at bounding box center [1188, 286] width 11 height 18
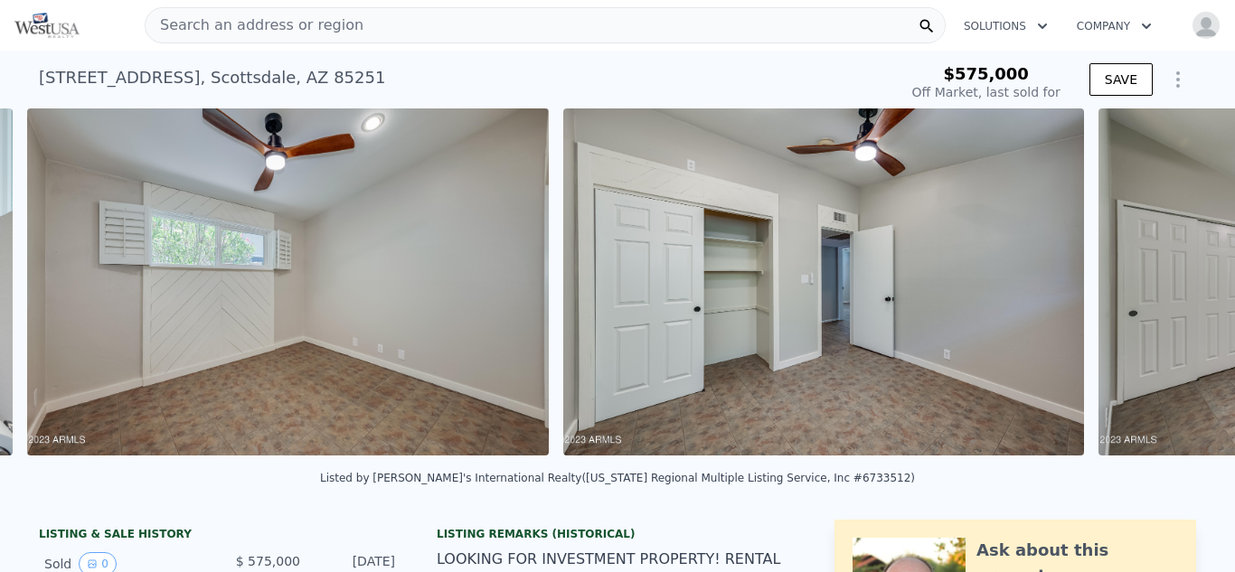
scroll to position [0, 9978]
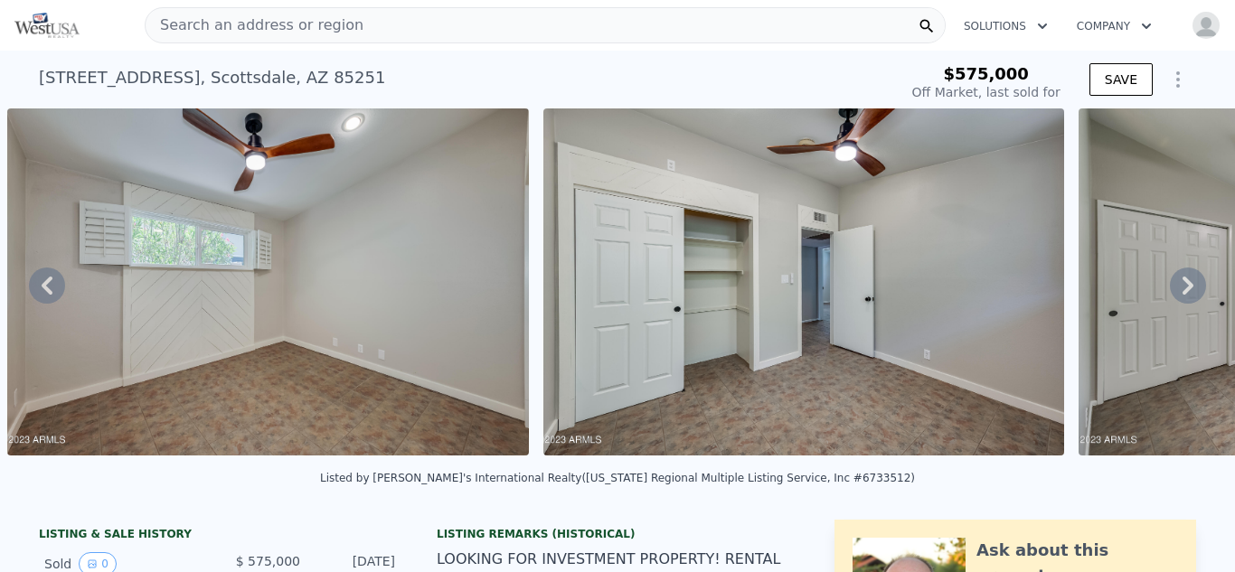
click at [1191, 283] on icon at bounding box center [1188, 286] width 11 height 18
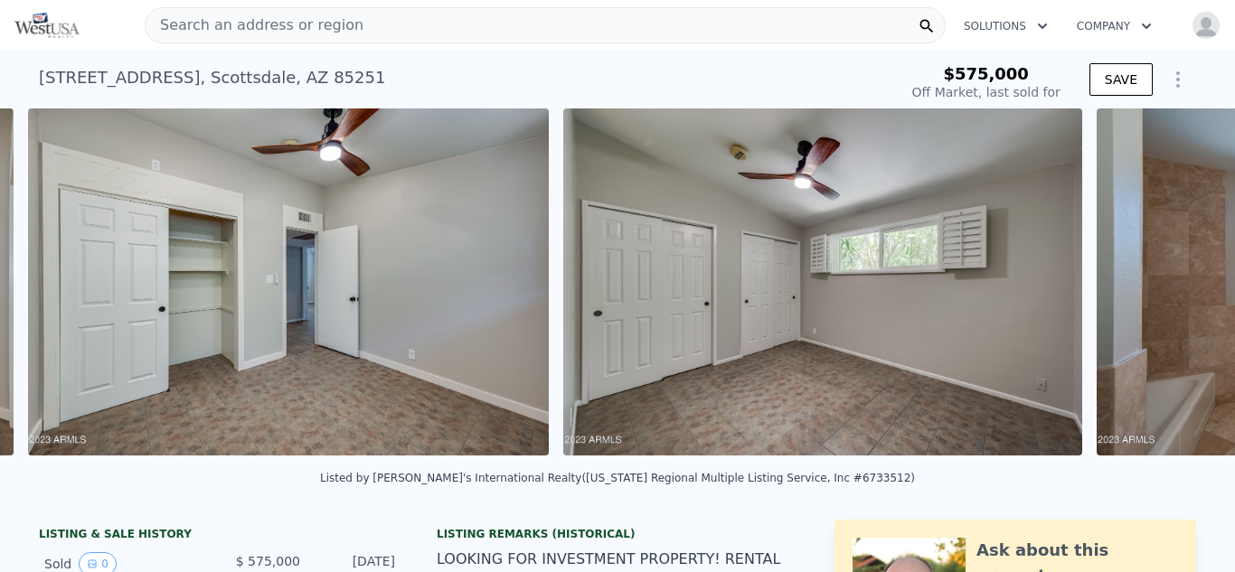
scroll to position [0, 10514]
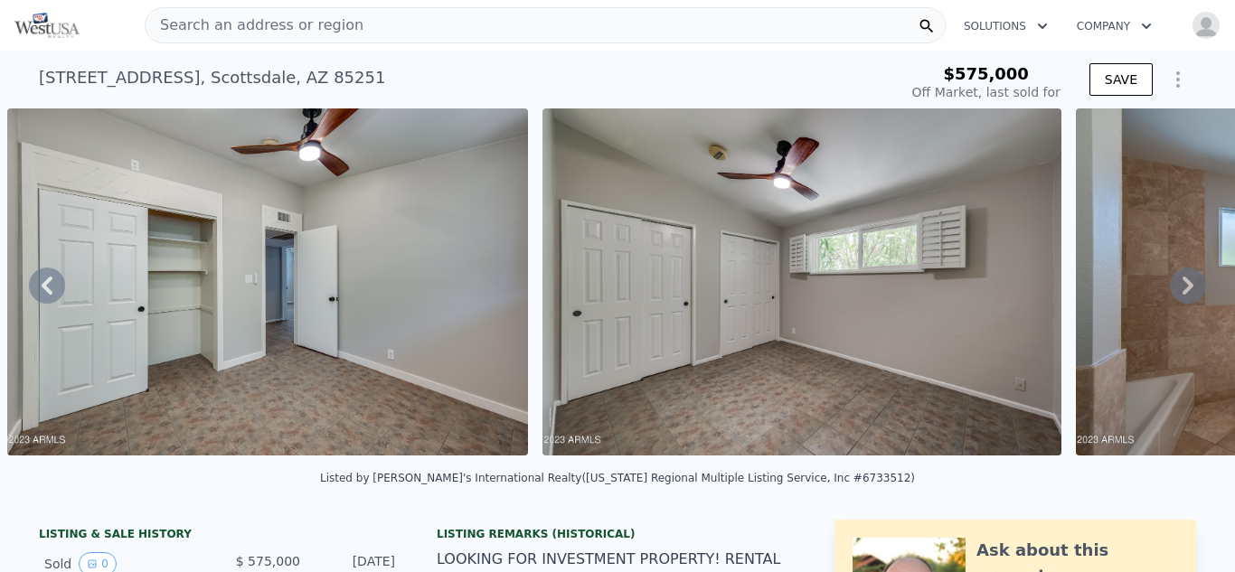
click at [1191, 283] on icon at bounding box center [1188, 286] width 11 height 18
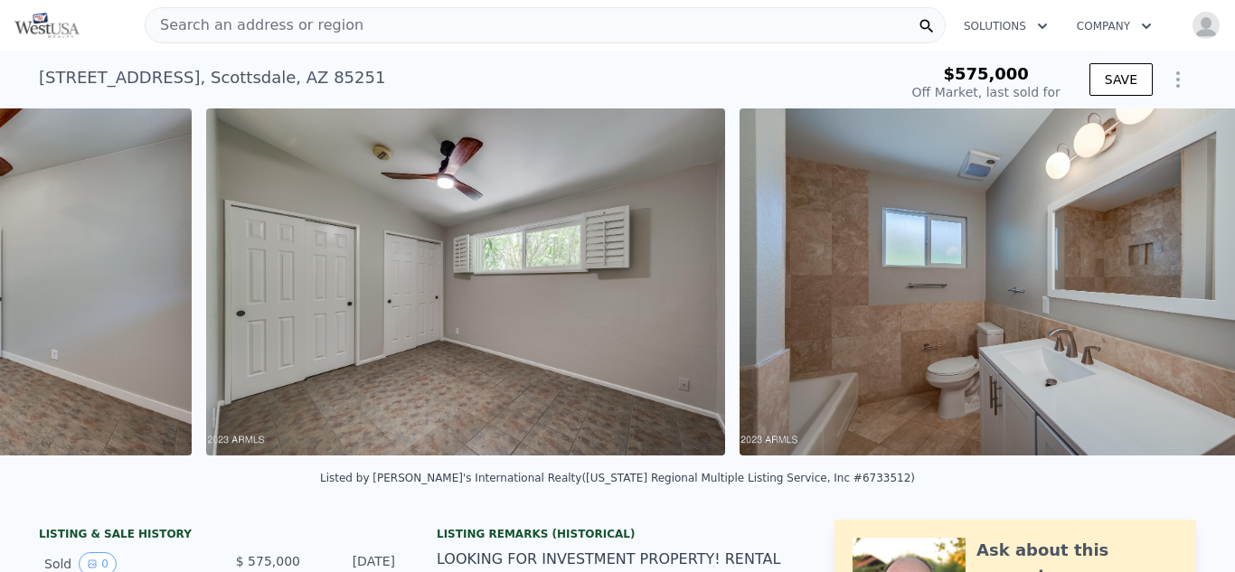
scroll to position [0, 11049]
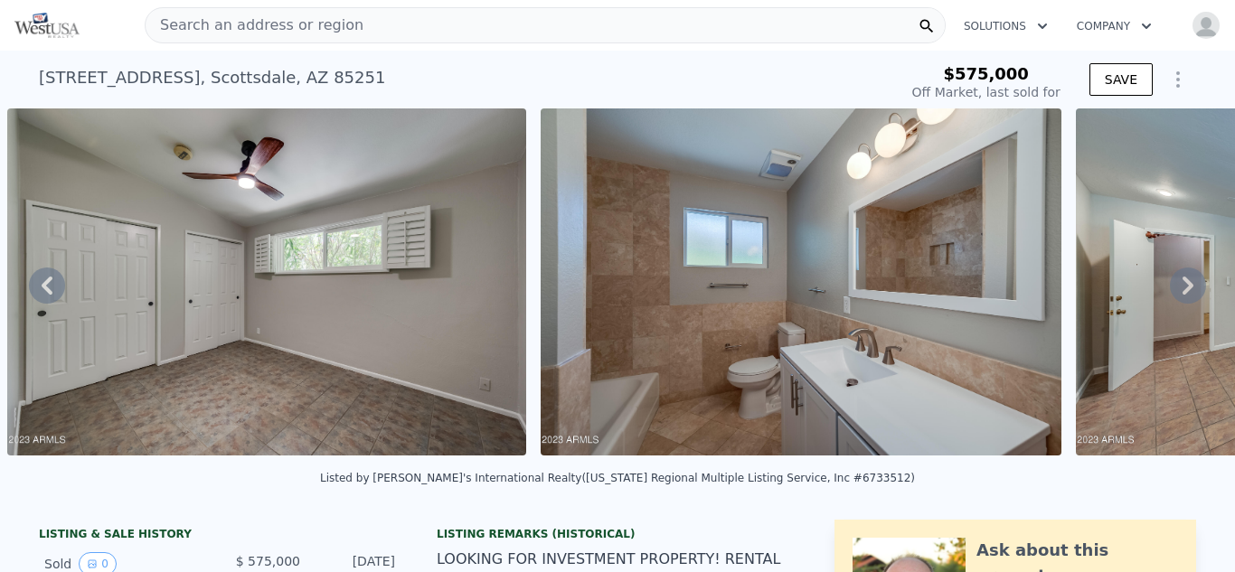
click at [1191, 283] on icon at bounding box center [1188, 286] width 11 height 18
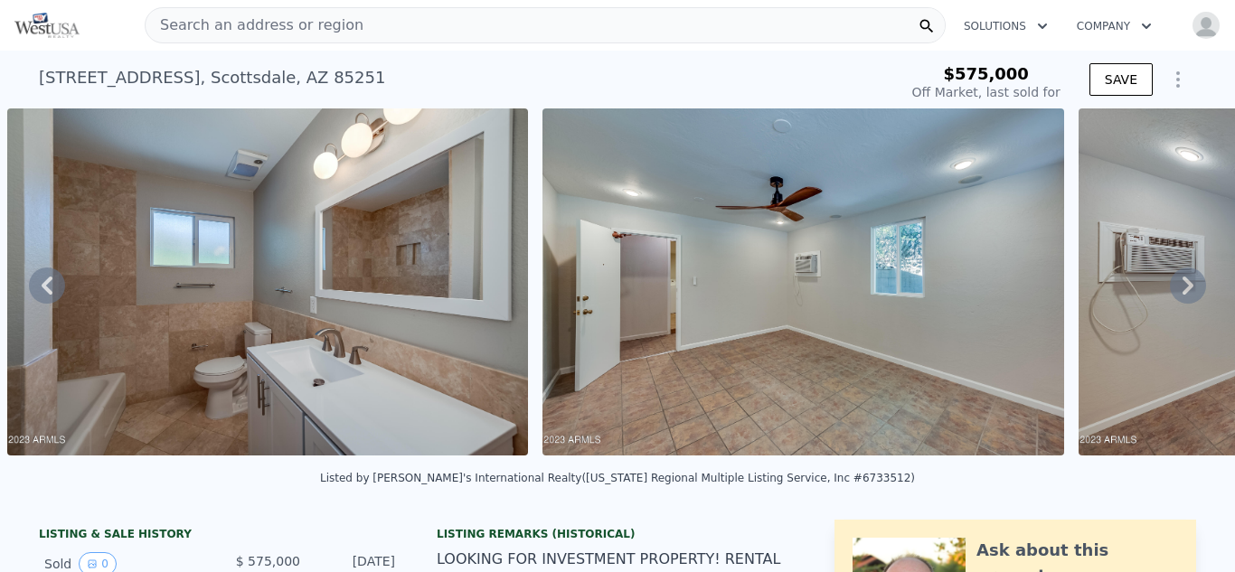
click at [1191, 283] on icon at bounding box center [1188, 286] width 11 height 18
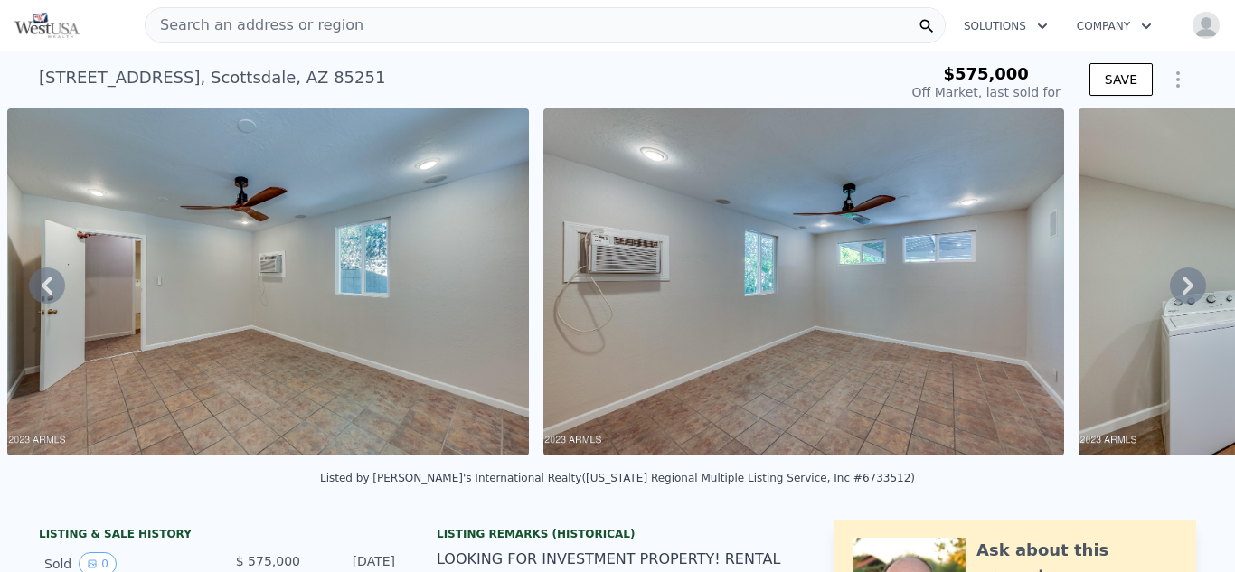
click at [1191, 283] on icon at bounding box center [1188, 286] width 11 height 18
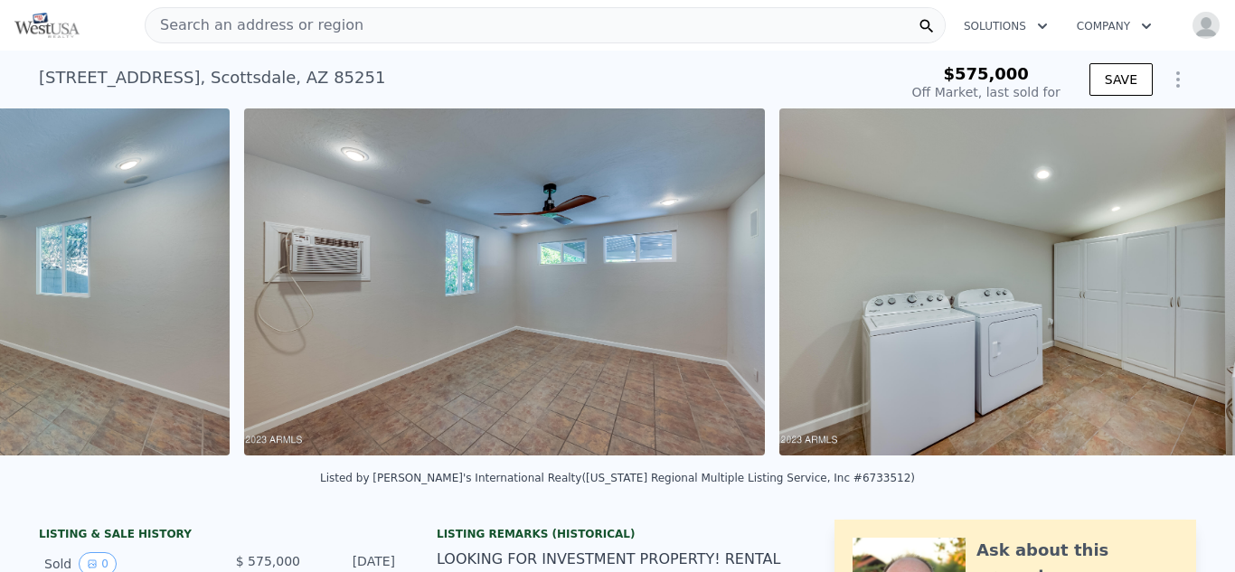
scroll to position [0, 12654]
